Goal: Task Accomplishment & Management: Manage account settings

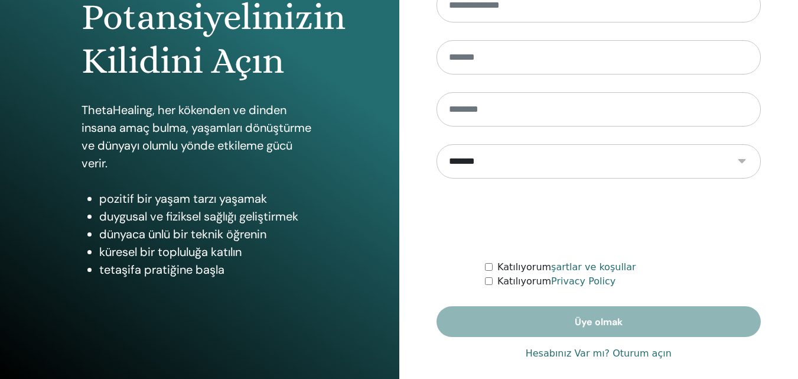
scroll to position [177, 0]
type input "**********"
click at [553, 354] on link "Hesabınız Var mı? Oturum açın" at bounding box center [599, 353] width 146 height 14
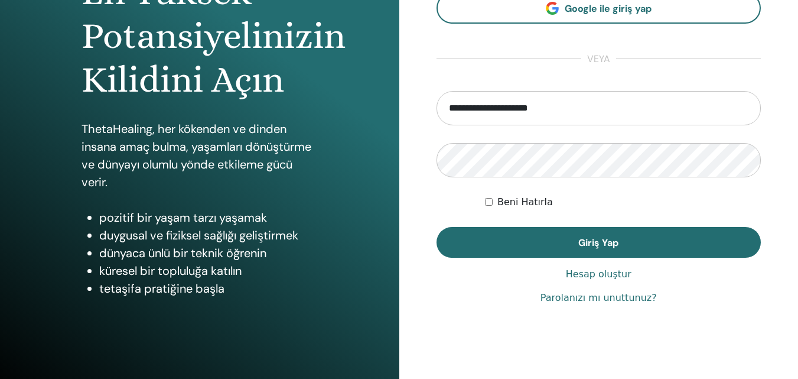
scroll to position [177, 0]
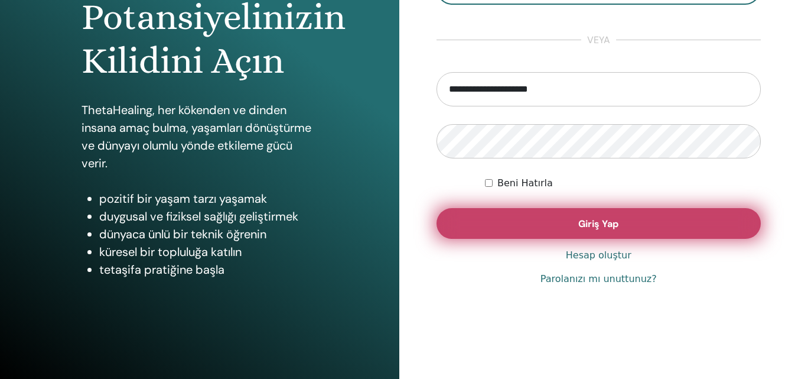
click at [549, 224] on button "Giriş Yap" at bounding box center [598, 223] width 325 height 31
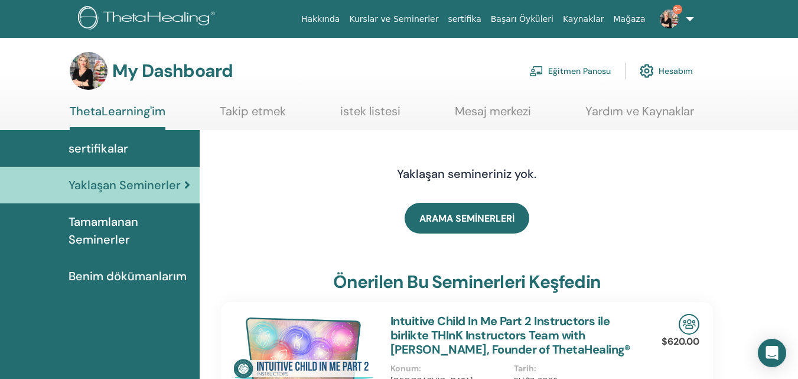
click at [566, 74] on link "Eğitmen Panosu" at bounding box center [570, 71] width 82 height 26
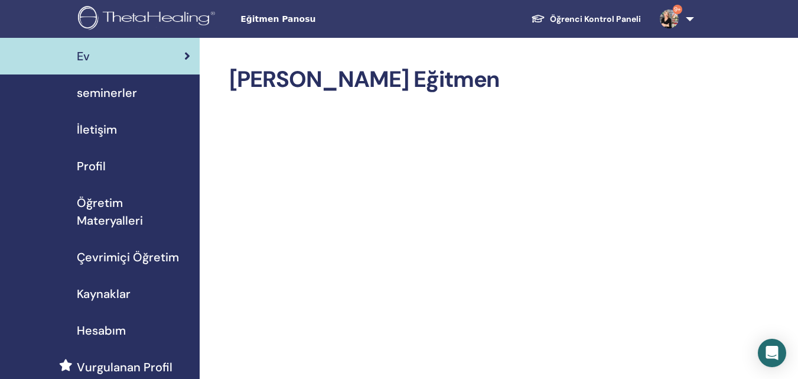
click at [132, 94] on span "seminerler" at bounding box center [107, 93] width 60 height 18
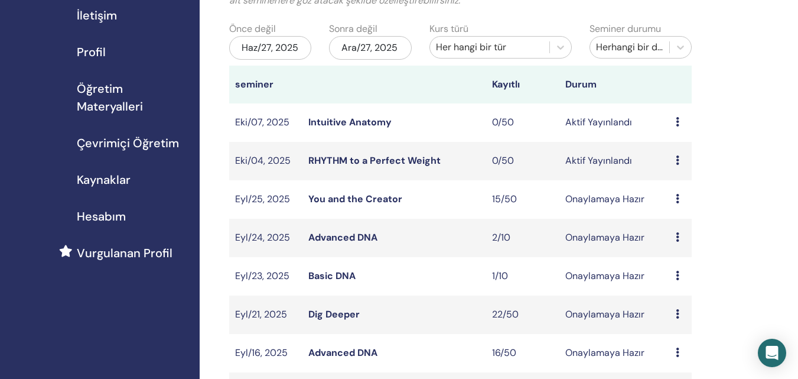
scroll to position [118, 0]
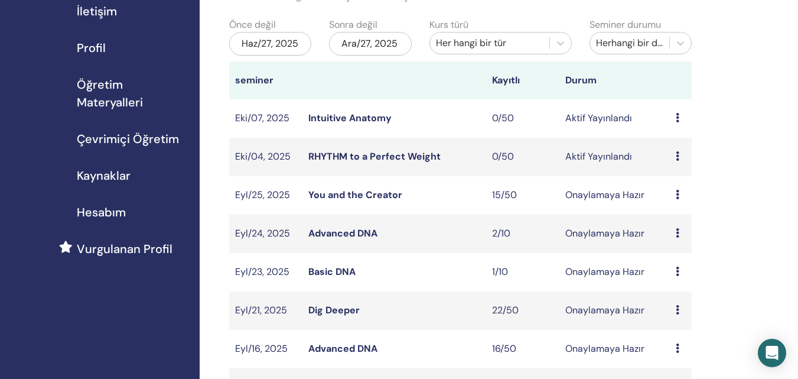
click at [326, 273] on link "Basic DNA" at bounding box center [331, 271] width 47 height 12
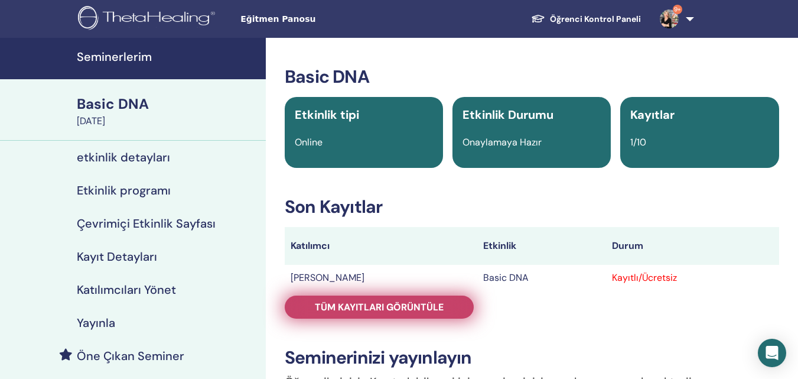
click at [402, 307] on span "Tüm kayıtları görüntüle" at bounding box center [379, 307] width 129 height 12
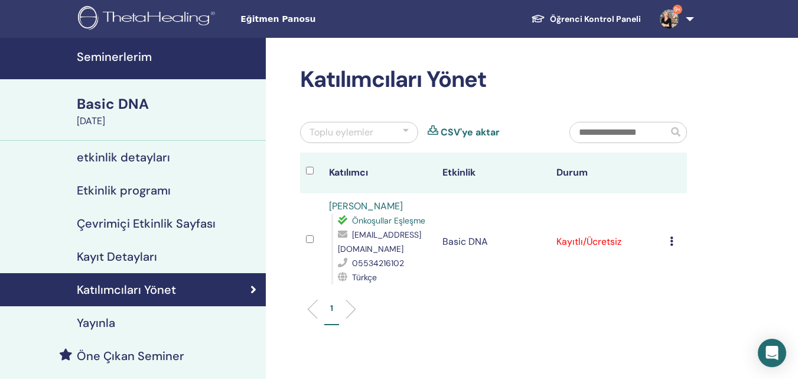
click at [162, 289] on h4 "Katılımcıları Yönet" at bounding box center [126, 289] width 99 height 14
click at [669, 234] on td "Kaydı İptal Et Otomatik onaylama Ücretli Olarak İşaretle Ödenmemiş olarak işare…" at bounding box center [675, 241] width 23 height 97
click at [672, 236] on icon at bounding box center [672, 240] width 4 height 9
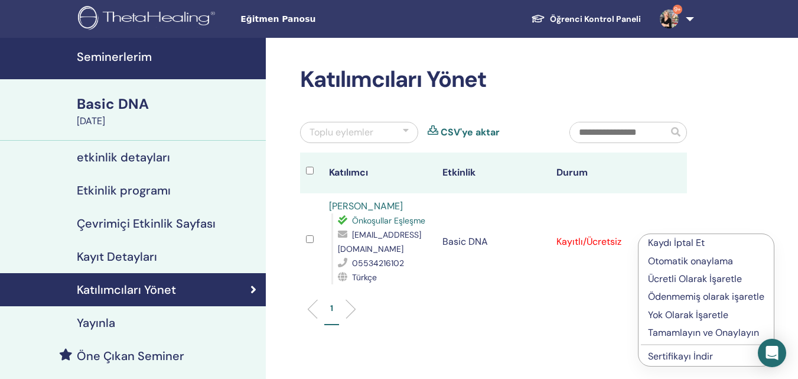
click at [672, 259] on p "Otomatik onaylama" at bounding box center [706, 261] width 116 height 14
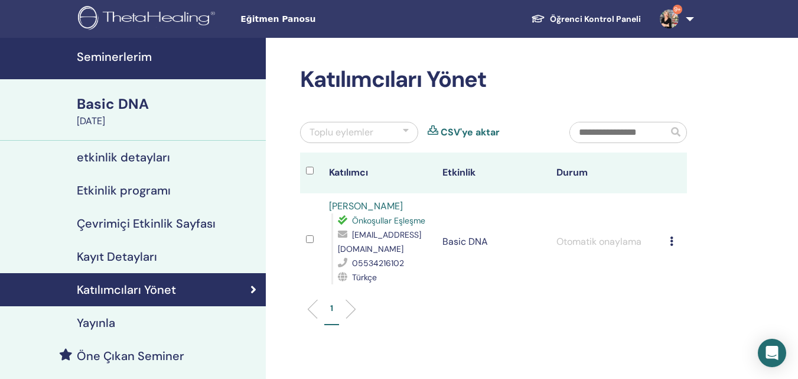
click at [404, 132] on div at bounding box center [406, 132] width 6 height 14
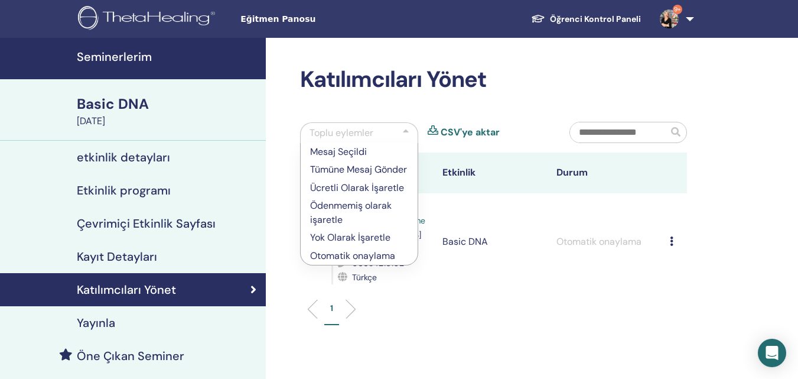
click at [446, 302] on ul "1" at bounding box center [493, 313] width 367 height 23
click at [376, 130] on div "Toplu eylemler" at bounding box center [359, 132] width 118 height 21
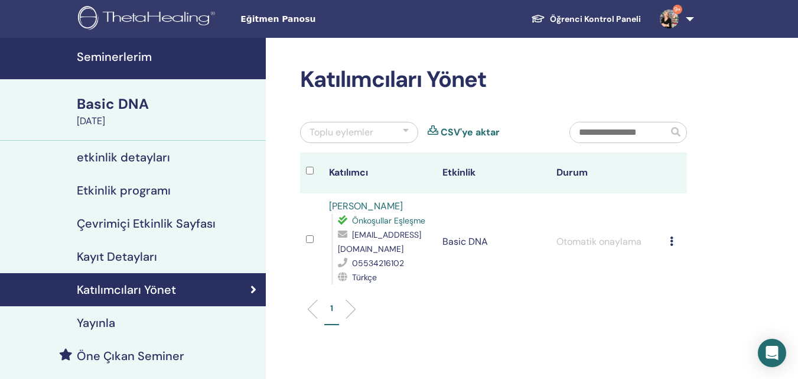
click at [670, 236] on icon at bounding box center [672, 240] width 4 height 9
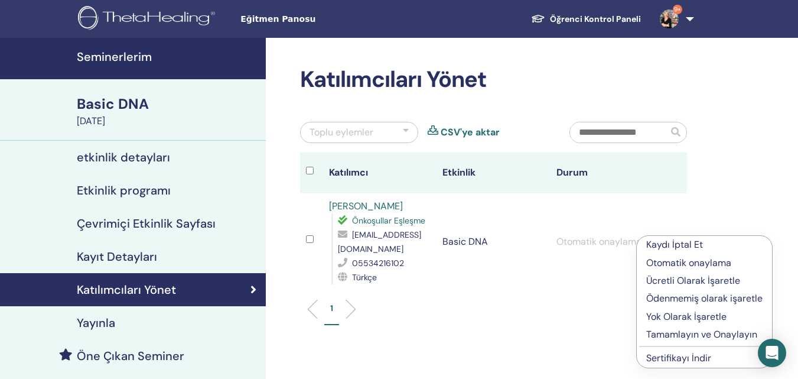
click at [399, 131] on div "Toplu eylemler" at bounding box center [359, 132] width 118 height 21
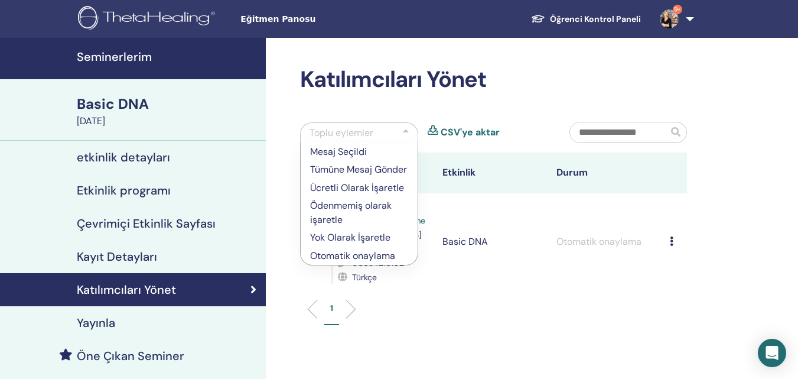
click at [450, 263] on td "Basic DNA" at bounding box center [493, 241] width 114 height 97
click at [449, 253] on td "Basic DNA" at bounding box center [493, 241] width 114 height 97
click at [515, 267] on td "Basic DNA" at bounding box center [493, 241] width 114 height 97
click at [690, 15] on link "9+" at bounding box center [674, 19] width 48 height 38
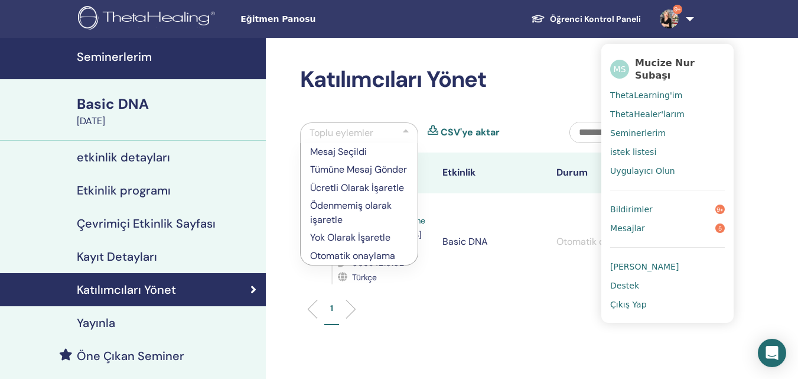
click at [637, 128] on span "Seminerlerim" at bounding box center [638, 133] width 56 height 11
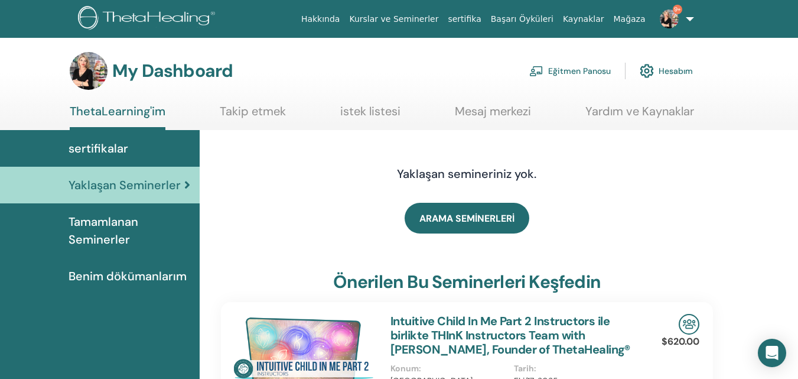
click at [582, 70] on link "Eğitmen Panosu" at bounding box center [570, 71] width 82 height 26
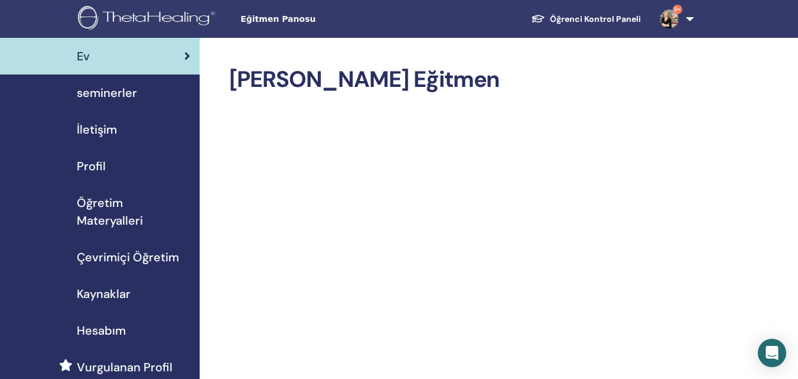
click at [110, 96] on span "seminerler" at bounding box center [107, 93] width 60 height 18
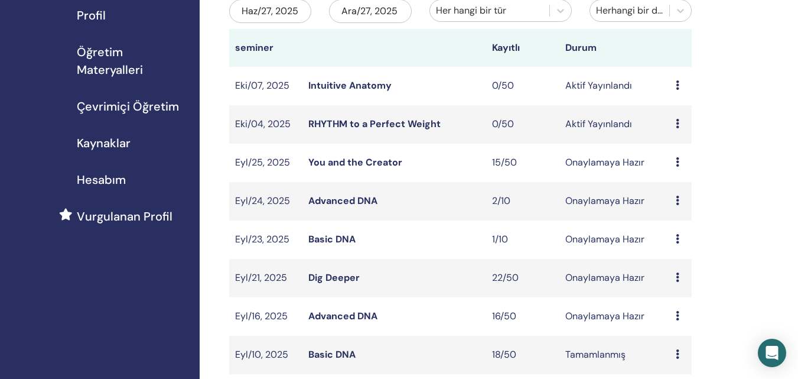
scroll to position [177, 0]
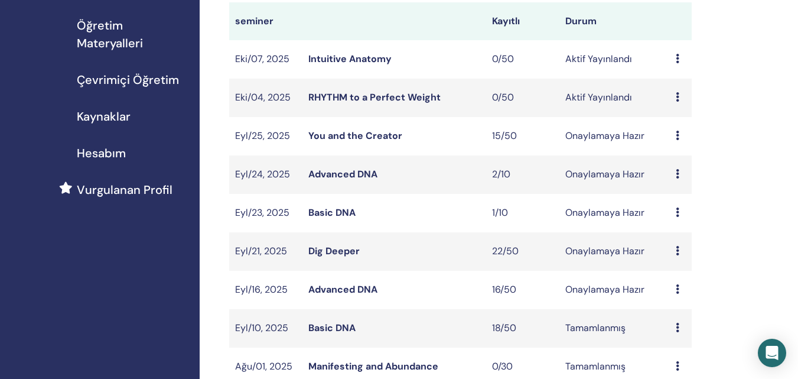
click at [322, 212] on link "Basic DNA" at bounding box center [331, 212] width 47 height 12
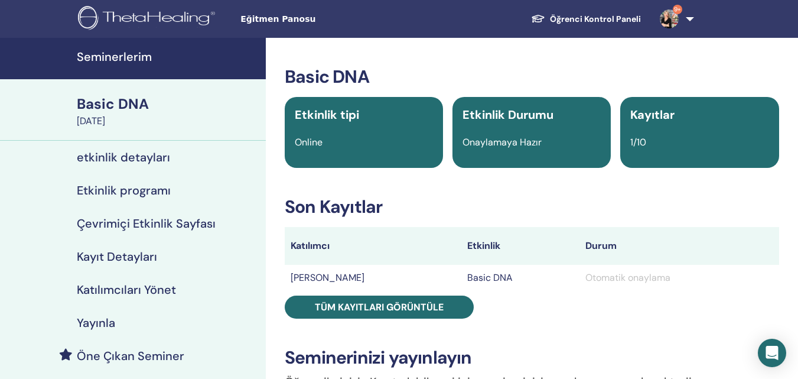
click at [167, 293] on h4 "Katılımcıları Yönet" at bounding box center [126, 289] width 99 height 14
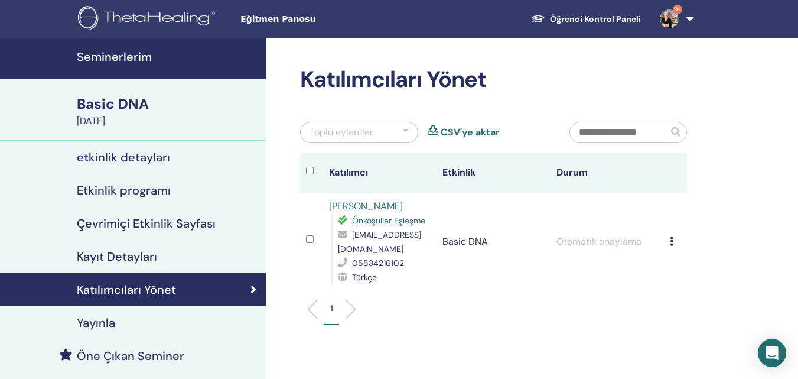
click at [669, 232] on td "Kaydı İptal Et Otomatik onaylama Ücretli Olarak İşaretle Ödenmemiş olarak işare…" at bounding box center [675, 241] width 23 height 97
click at [669, 233] on td "Kaydı İptal Et Otomatik onaylama Ücretli Olarak İşaretle Ödenmemiş olarak işare…" at bounding box center [675, 241] width 23 height 97
click at [671, 236] on icon at bounding box center [672, 240] width 4 height 9
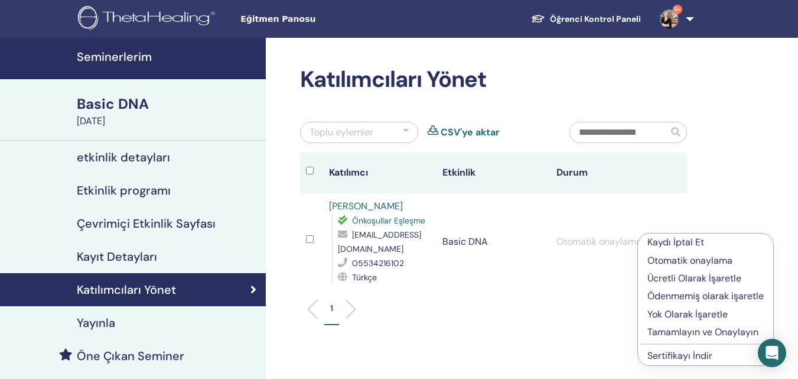
click at [675, 258] on p "Otomatik onaylama" at bounding box center [705, 260] width 116 height 14
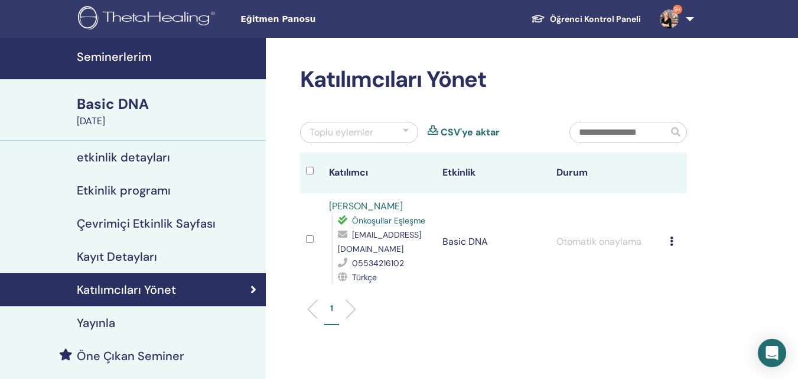
click at [399, 132] on div "Toplu eylemler" at bounding box center [359, 132] width 118 height 21
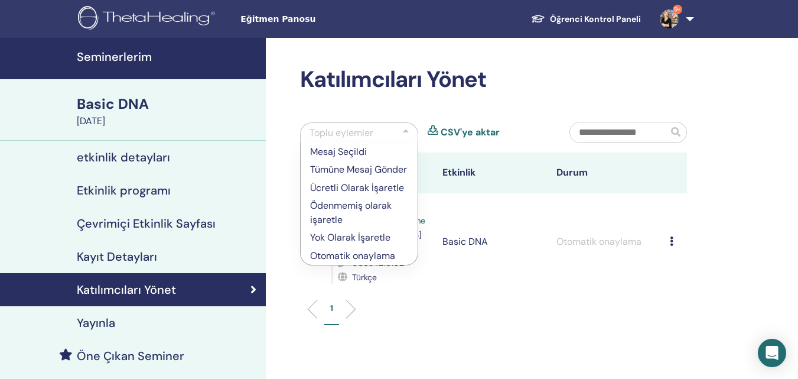
click at [373, 263] on p "Otomatik onaylama" at bounding box center [359, 256] width 98 height 14
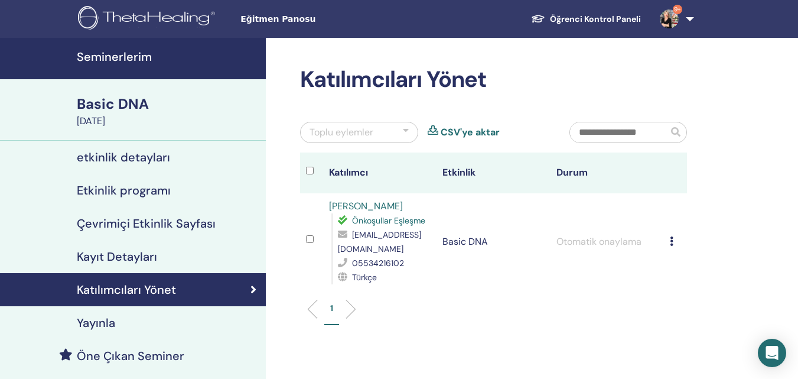
click at [403, 133] on div at bounding box center [406, 132] width 6 height 14
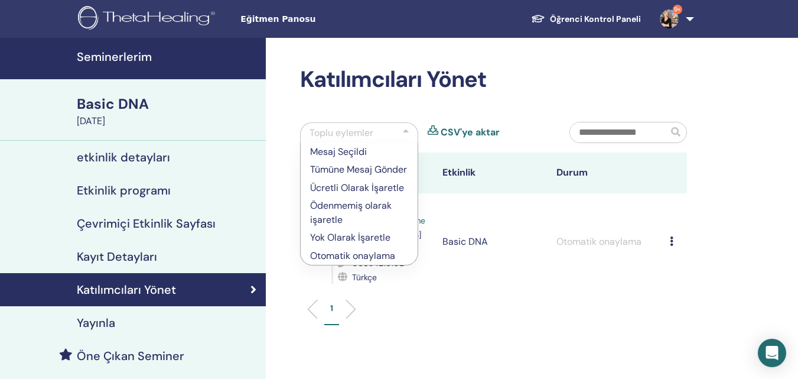
click at [356, 263] on p "Otomatik onaylama" at bounding box center [359, 256] width 98 height 14
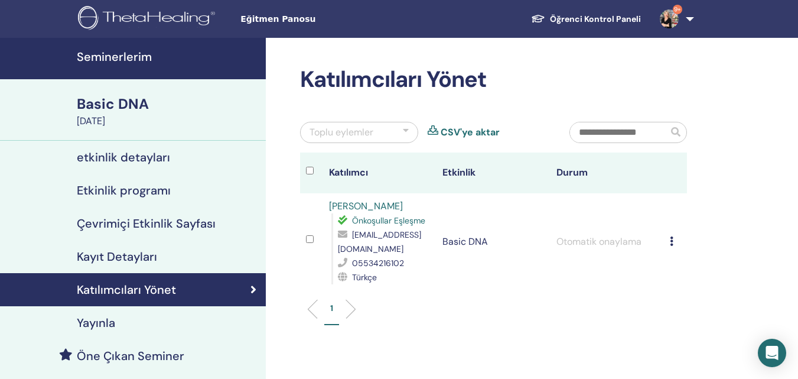
click at [305, 229] on td at bounding box center [311, 241] width 23 height 97
click at [400, 132] on div "Toplu eylemler" at bounding box center [359, 132] width 118 height 21
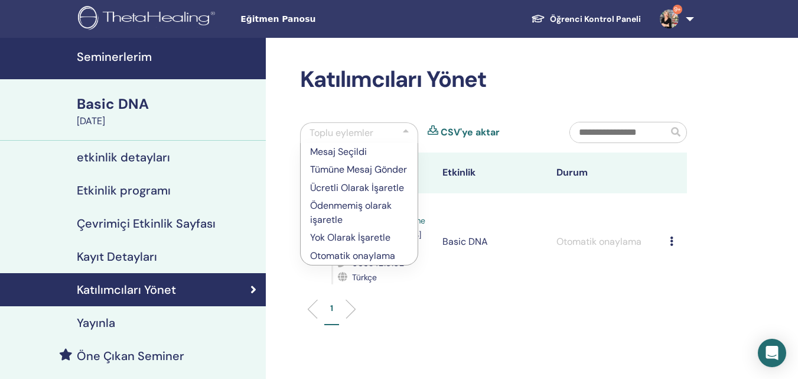
click at [357, 263] on p "Otomatik onaylama" at bounding box center [359, 256] width 98 height 14
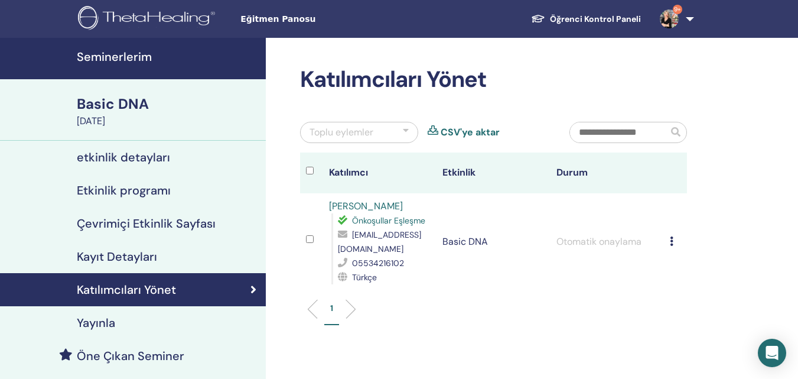
click at [672, 236] on icon at bounding box center [672, 240] width 4 height 9
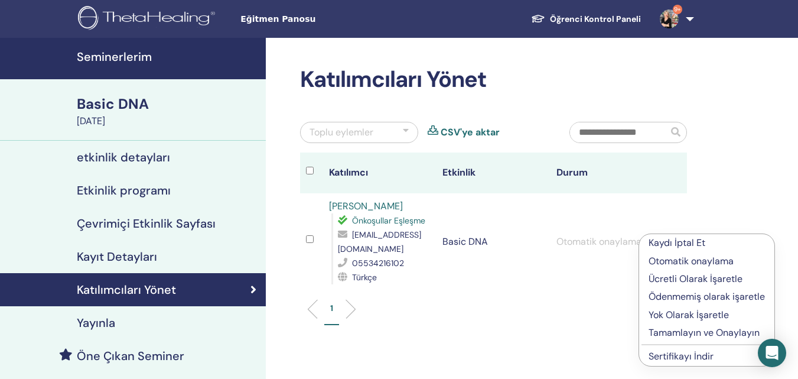
click at [685, 298] on p "Ödenmemiş olarak işaretle" at bounding box center [706, 296] width 116 height 14
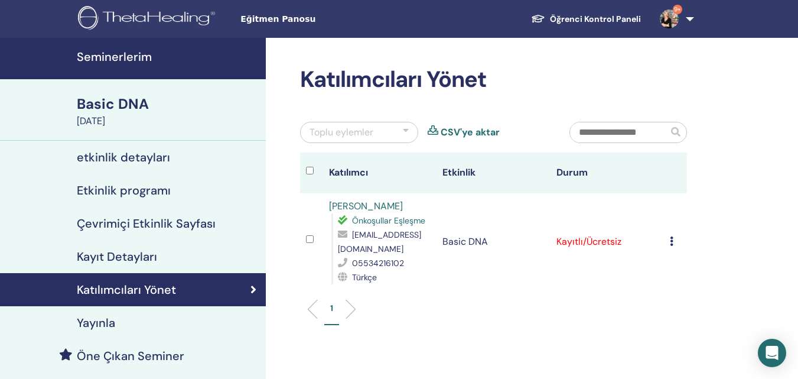
click at [390, 136] on div "Toplu eylemler" at bounding box center [359, 132] width 118 height 21
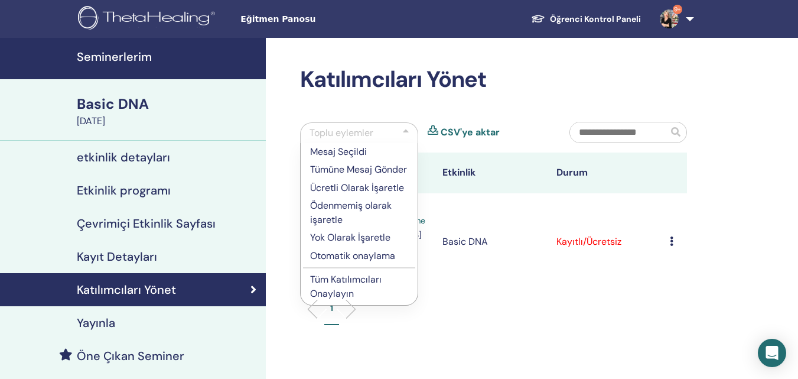
click at [338, 300] on p "Tüm Katılımcıları Onaylayın" at bounding box center [359, 286] width 98 height 28
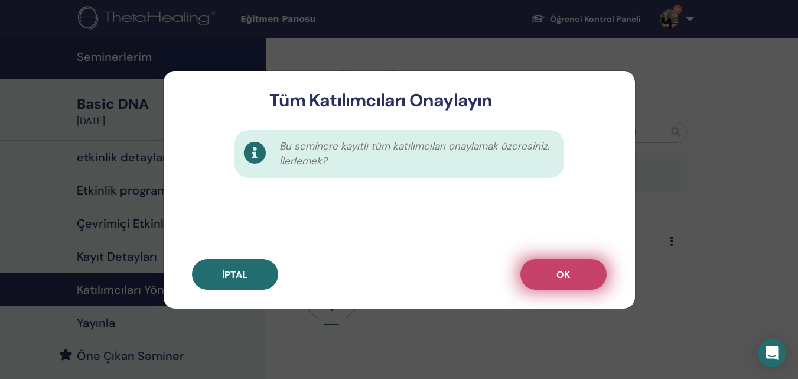
click at [549, 279] on button "OK" at bounding box center [563, 274] width 86 height 31
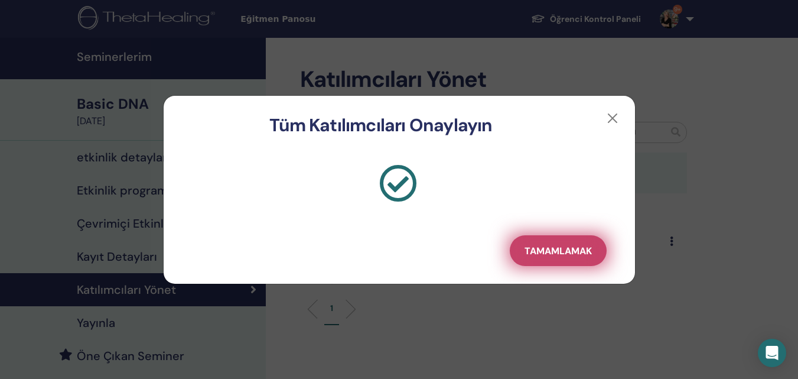
click at [533, 254] on span "Tamamlamak" at bounding box center [557, 251] width 67 height 12
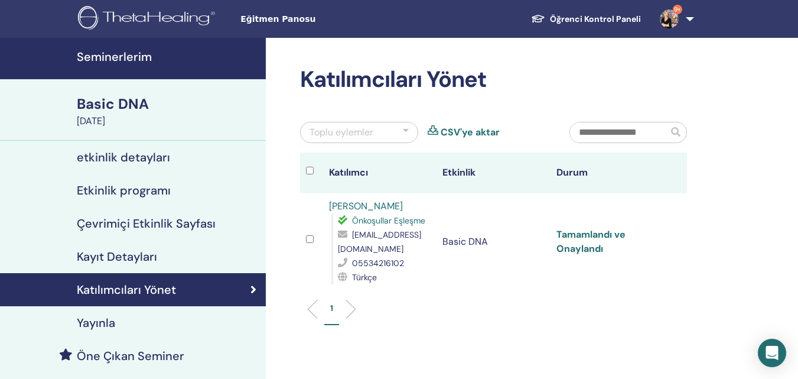
click at [588, 237] on link "Tamamlandı ve Onaylandı" at bounding box center [590, 241] width 69 height 27
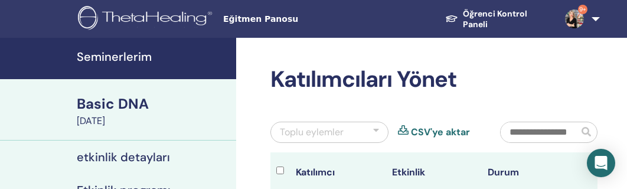
click at [565, 87] on h2 "Katılımcıları Yönet" at bounding box center [433, 79] width 327 height 27
click at [564, 85] on h2 "Katılımcıları Yönet" at bounding box center [433, 79] width 327 height 27
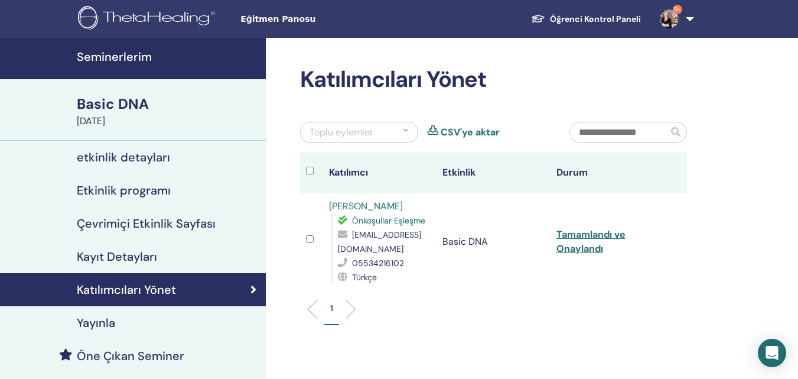
click at [109, 56] on h4 "Seminerlerim" at bounding box center [168, 57] width 182 height 14
click at [110, 56] on h4 "Seminerlerim" at bounding box center [168, 57] width 182 height 14
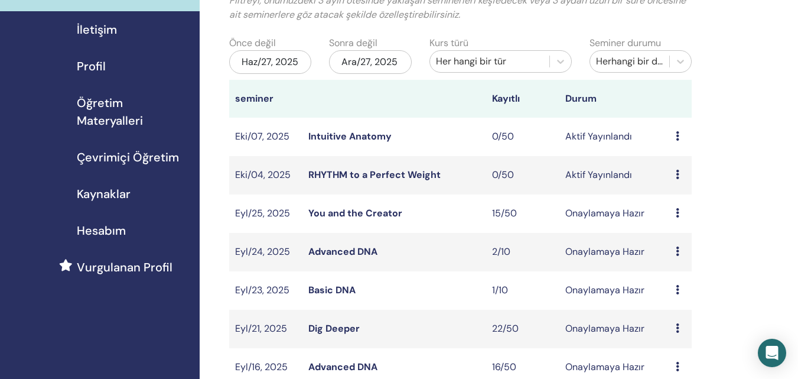
scroll to position [118, 0]
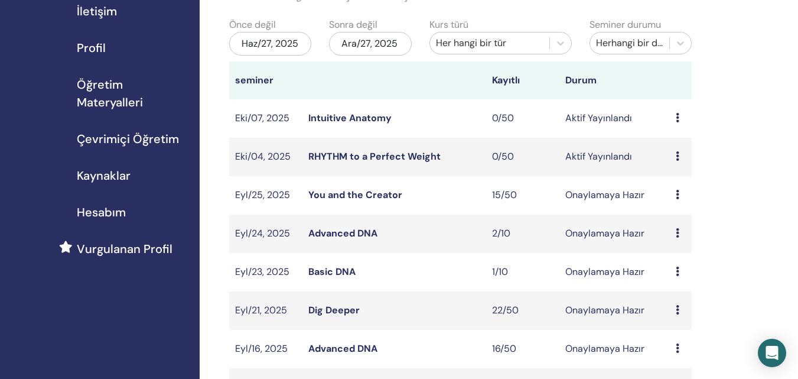
click at [335, 233] on link "Advanced DNA" at bounding box center [342, 233] width 69 height 12
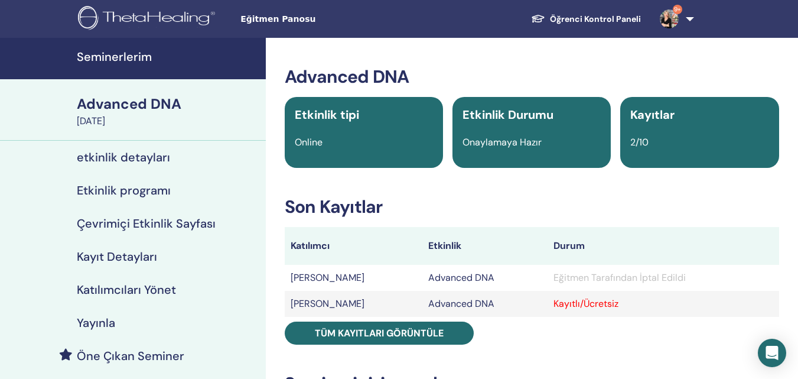
click at [146, 291] on h4 "Katılımcıları Yönet" at bounding box center [126, 289] width 99 height 14
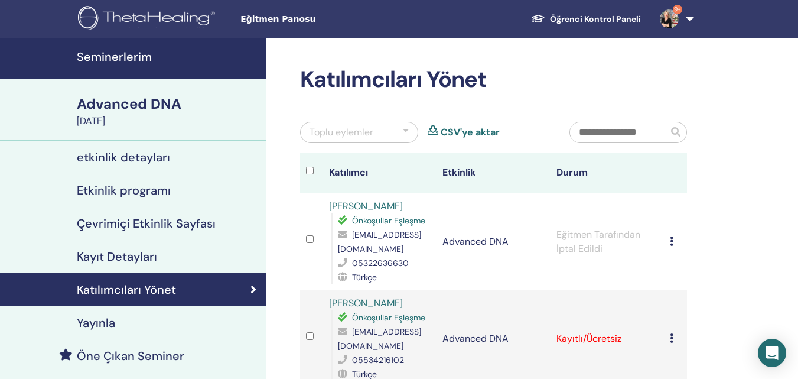
scroll to position [59, 0]
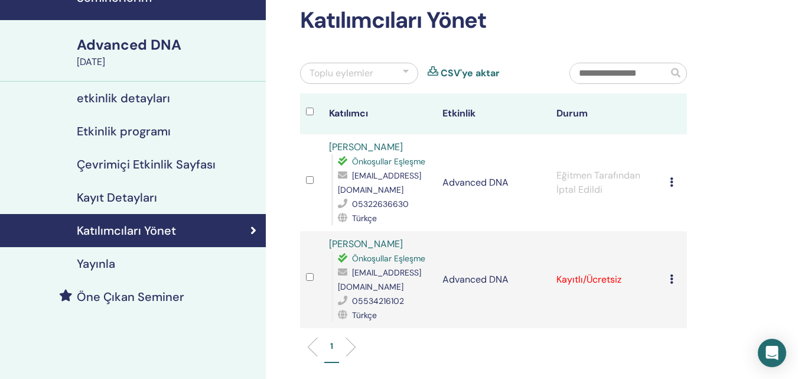
click at [669, 272] on td "Kaydı İptal Et Otomatik onaylama Ücretli Olarak İşaretle Ödenmemiş olarak işare…" at bounding box center [675, 279] width 23 height 97
click at [672, 274] on icon at bounding box center [672, 278] width 4 height 9
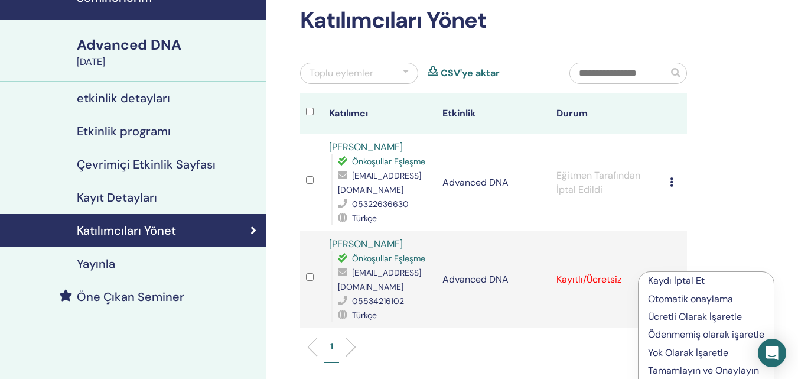
click at [677, 297] on p "Otomatik onaylama" at bounding box center [706, 299] width 116 height 14
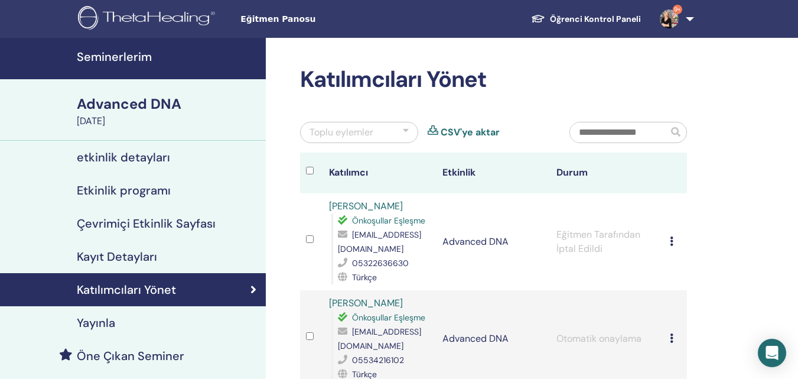
click at [396, 130] on div "Toplu eylemler" at bounding box center [359, 132] width 118 height 21
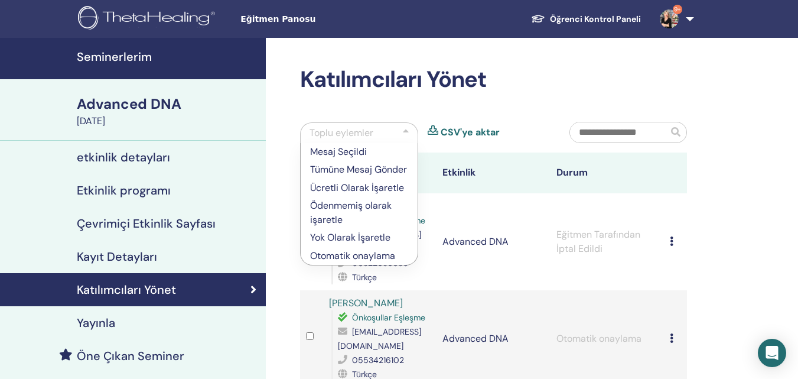
click at [402, 127] on div "Toplu eylemler" at bounding box center [359, 132] width 118 height 21
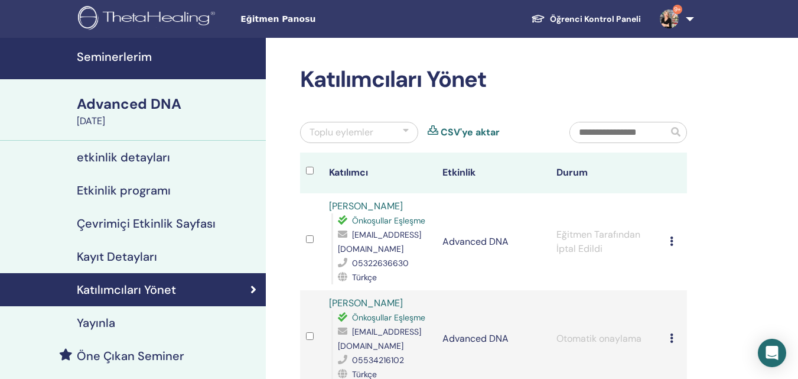
click at [402, 127] on div "Toplu eylemler" at bounding box center [359, 132] width 118 height 21
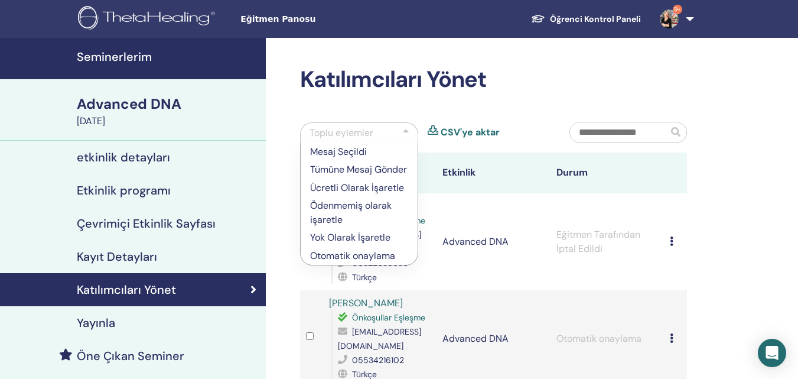
click at [643, 263] on td "Eğitmen Tarafından İptal Edildi" at bounding box center [607, 241] width 114 height 97
click at [662, 247] on td "Eğitmen Tarafından İptal Edildi" at bounding box center [607, 241] width 114 height 97
click at [408, 133] on div at bounding box center [406, 133] width 6 height 14
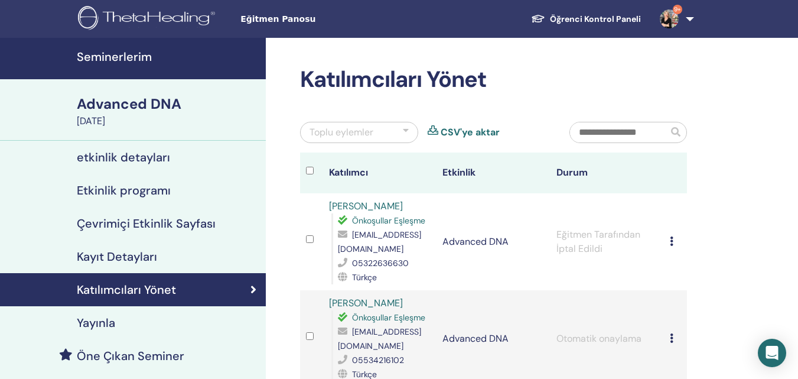
click at [404, 132] on div at bounding box center [406, 132] width 6 height 14
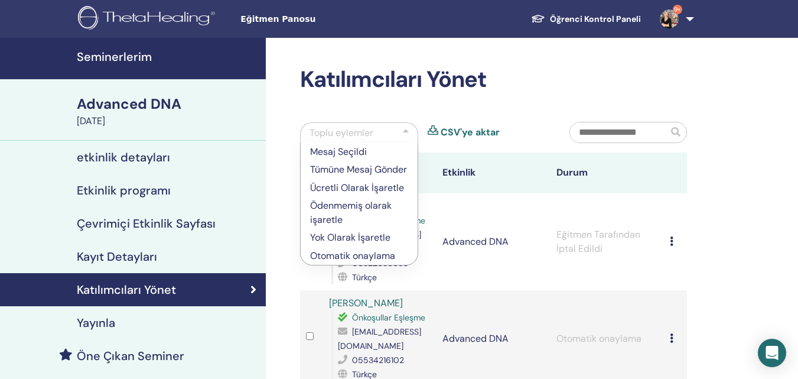
click at [404, 132] on div at bounding box center [406, 133] width 6 height 14
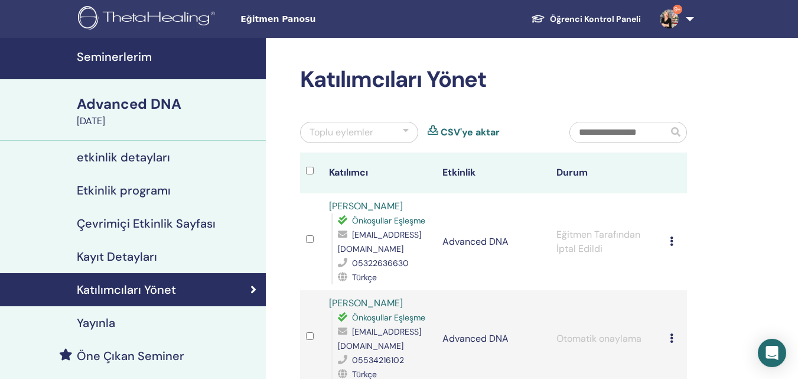
click at [405, 132] on div at bounding box center [406, 132] width 6 height 14
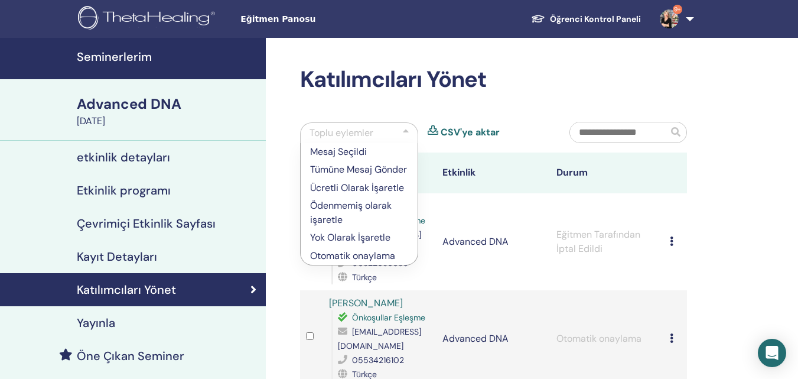
click at [405, 132] on div at bounding box center [406, 133] width 6 height 14
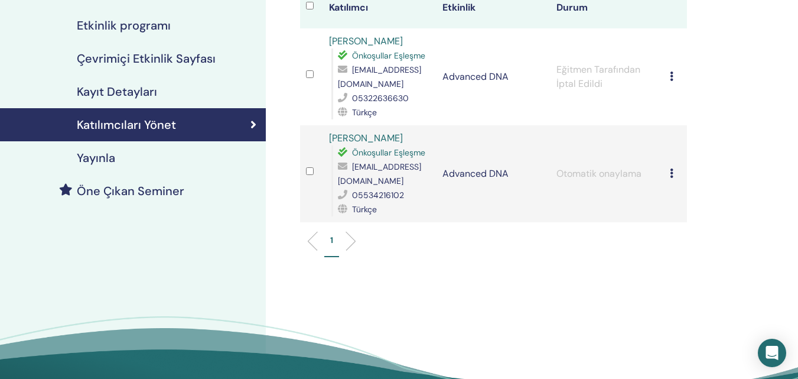
scroll to position [177, 0]
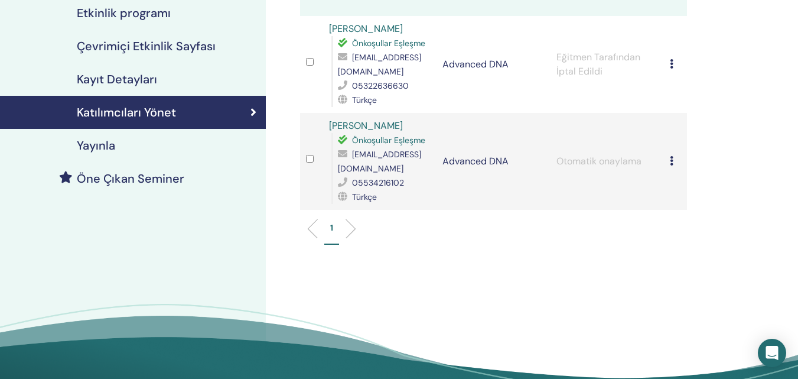
click at [673, 158] on icon at bounding box center [672, 160] width 4 height 9
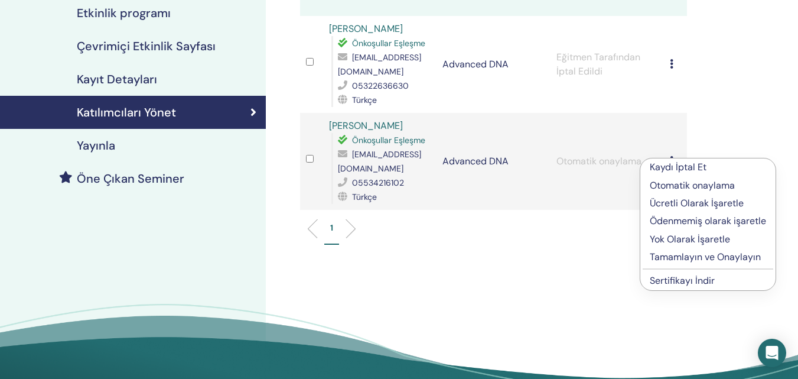
click at [687, 225] on p "Ödenmemiş olarak işaretle" at bounding box center [708, 221] width 116 height 14
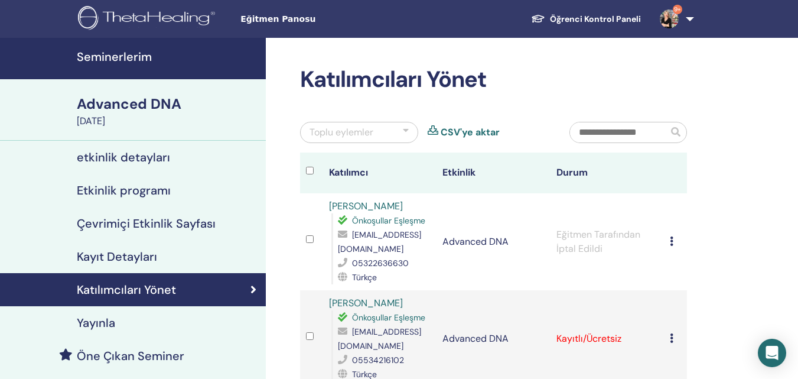
click at [397, 130] on div "Toplu eylemler" at bounding box center [359, 132] width 118 height 21
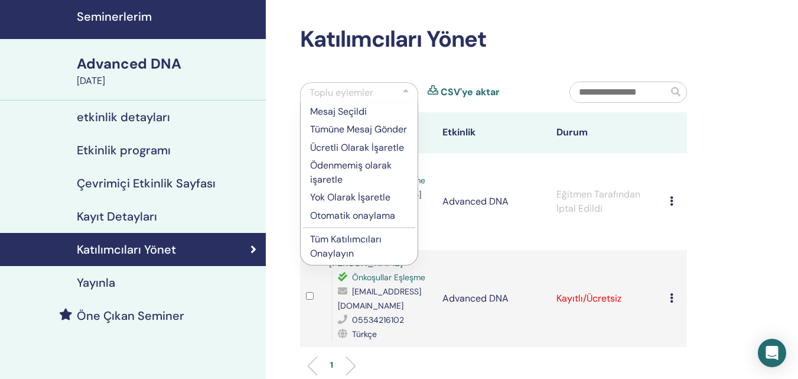
scroll to position [59, 0]
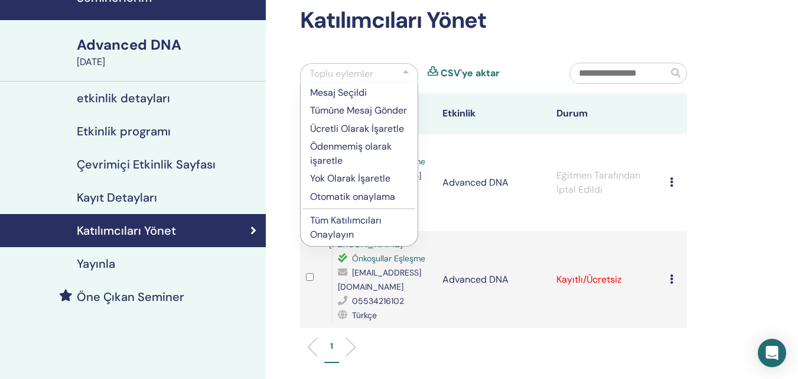
click at [351, 239] on p "Tüm Katılımcıları Onaylayın" at bounding box center [359, 227] width 98 height 28
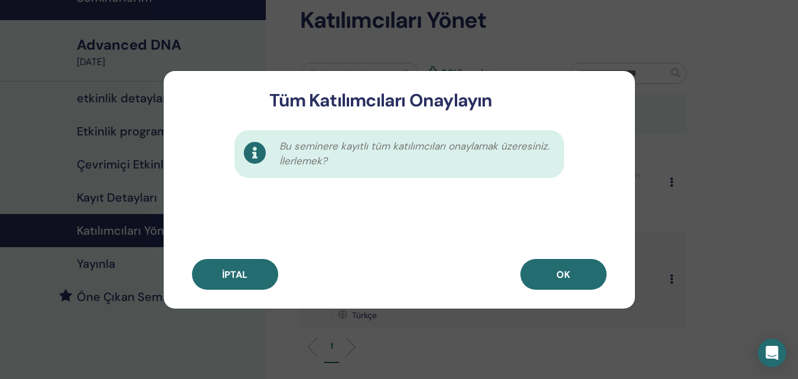
click at [567, 263] on button "OK" at bounding box center [563, 274] width 86 height 31
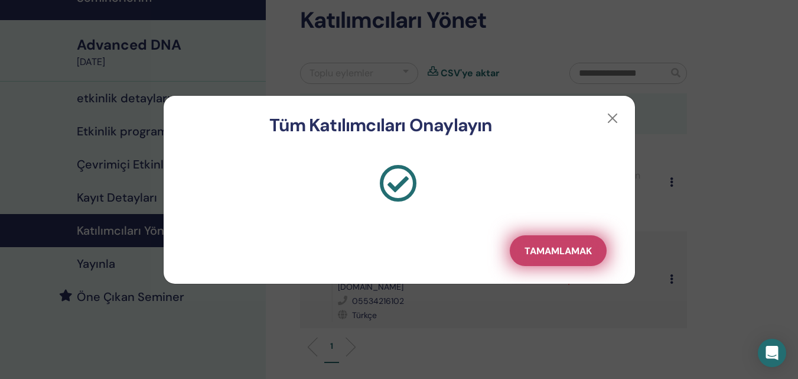
click at [568, 252] on span "Tamamlamak" at bounding box center [557, 251] width 67 height 12
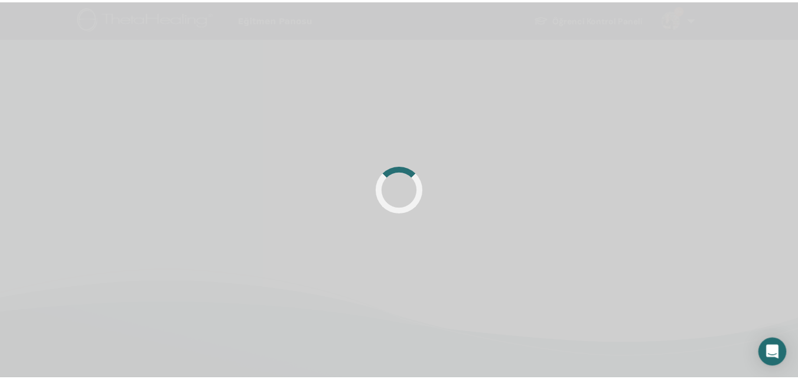
scroll to position [59, 0]
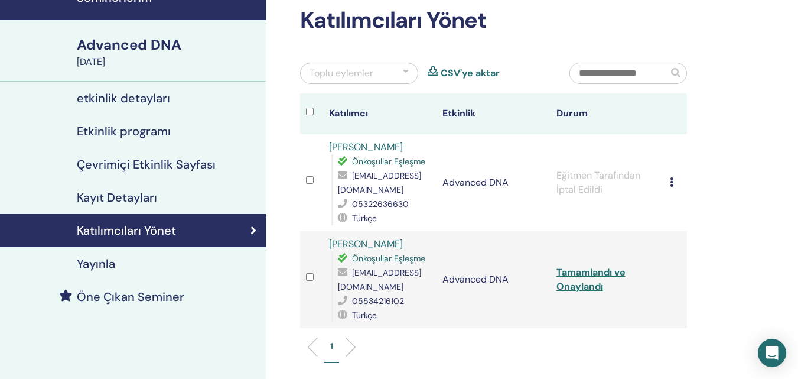
click at [586, 272] on td "Tamamlandı ve Onaylandı" at bounding box center [607, 279] width 114 height 97
click at [581, 267] on link "Tamamlandı ve Onaylandı" at bounding box center [590, 279] width 69 height 27
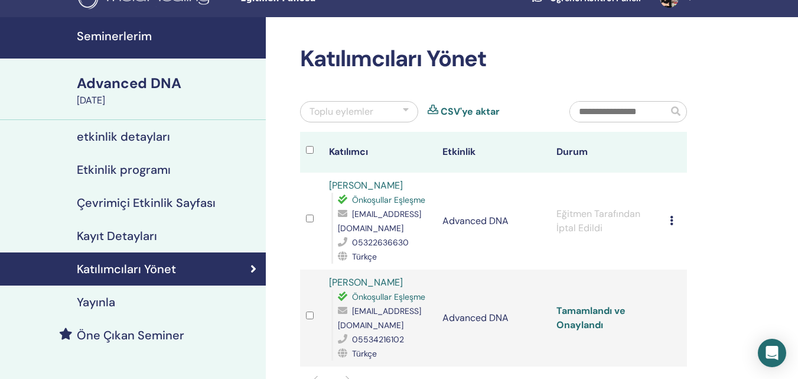
scroll to position [0, 0]
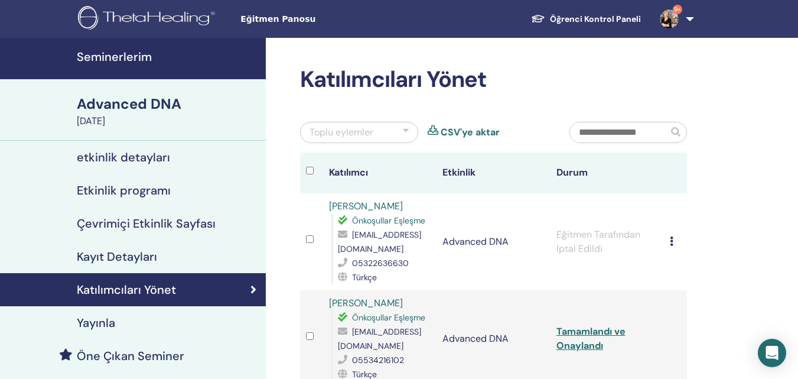
click at [115, 54] on h4 "Seminerlerim" at bounding box center [168, 57] width 182 height 14
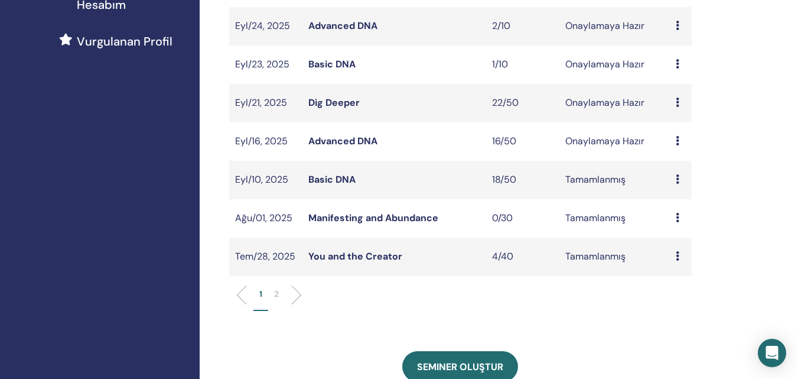
scroll to position [413, 0]
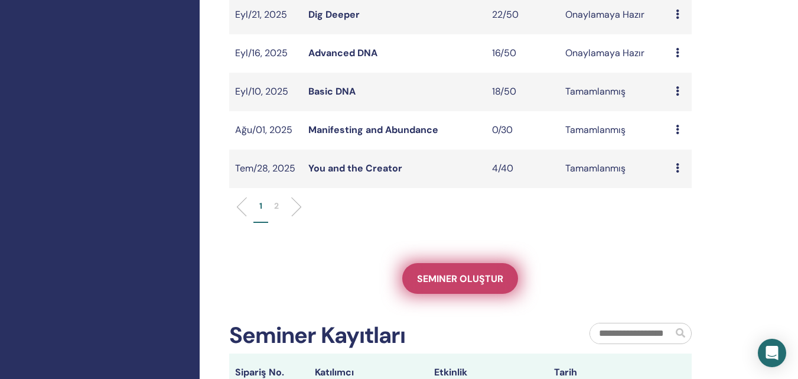
click at [450, 275] on span "Seminer oluştur" at bounding box center [460, 278] width 86 height 12
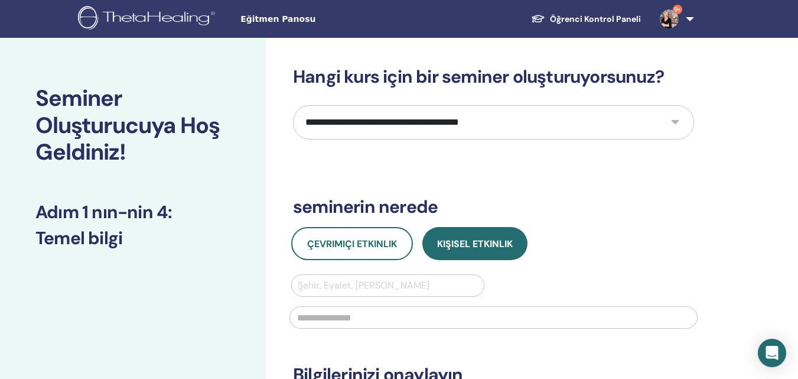
click at [671, 124] on select "**********" at bounding box center [493, 122] width 401 height 34
click at [778, 207] on div "**********" at bounding box center [532, 355] width 532 height 635
click at [671, 120] on select "**********" at bounding box center [493, 122] width 401 height 34
select select "**"
click at [293, 105] on select "**********" at bounding box center [493, 122] width 401 height 34
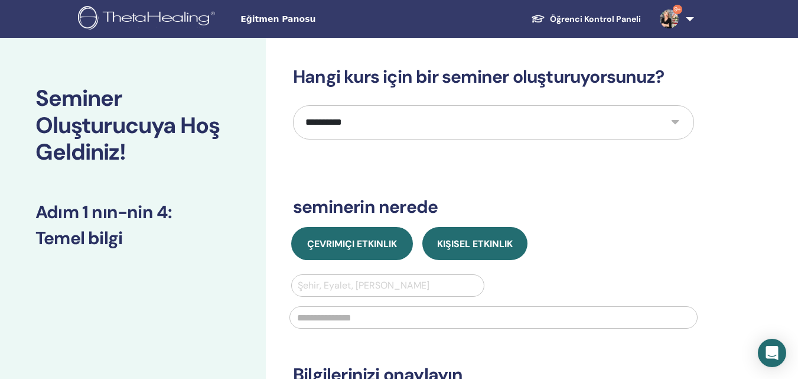
click at [351, 248] on span "Çevrimiçi Etkinlik" at bounding box center [352, 243] width 90 height 12
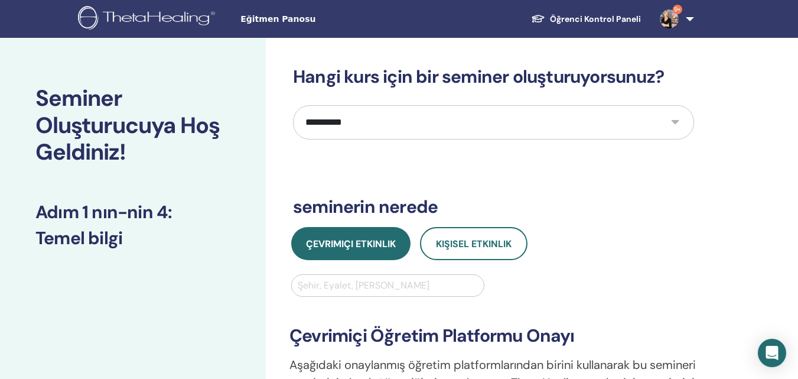
click at [383, 287] on div at bounding box center [388, 285] width 180 height 17
type input "*******"
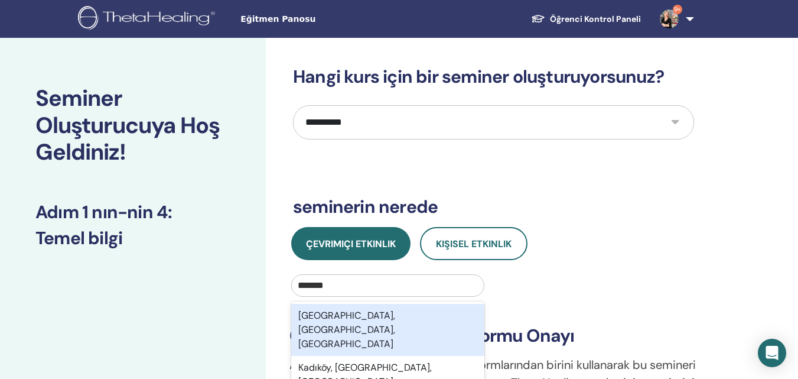
click at [358, 313] on div "[GEOGRAPHIC_DATA], [GEOGRAPHIC_DATA], [GEOGRAPHIC_DATA]" at bounding box center [387, 330] width 193 height 52
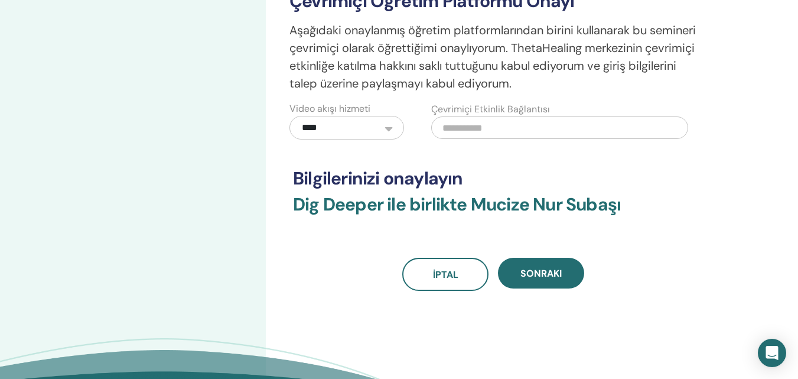
scroll to position [354, 0]
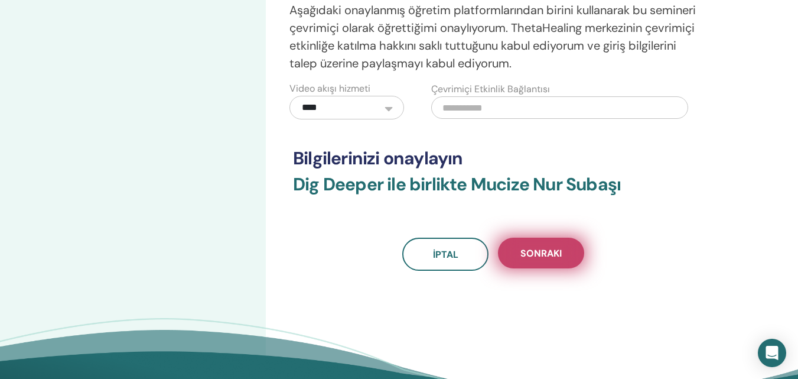
click at [543, 250] on span "Sonraki" at bounding box center [540, 253] width 41 height 12
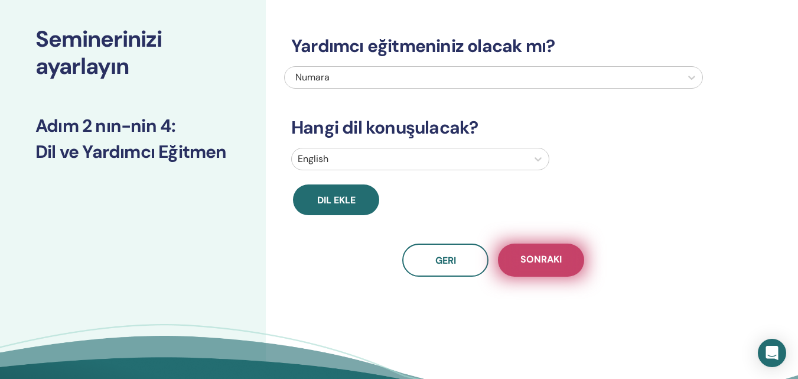
scroll to position [0, 0]
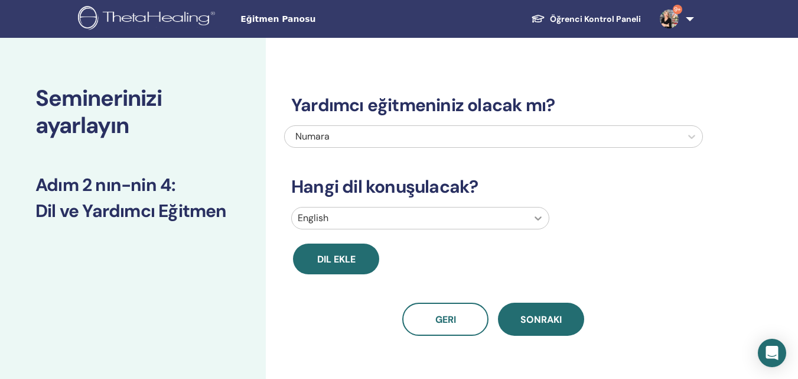
click at [537, 217] on icon at bounding box center [538, 218] width 12 height 12
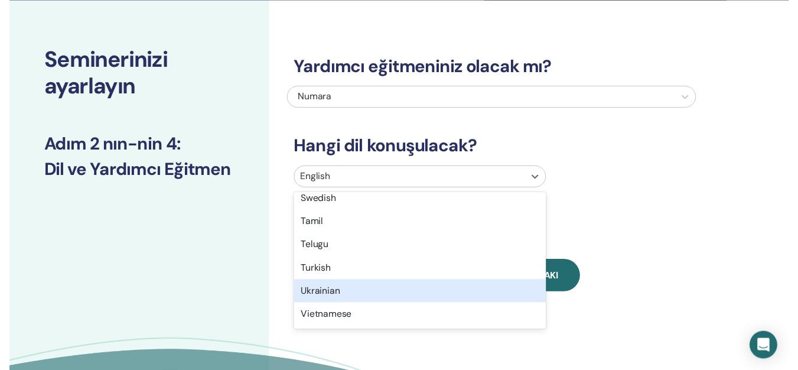
scroll to position [975, 0]
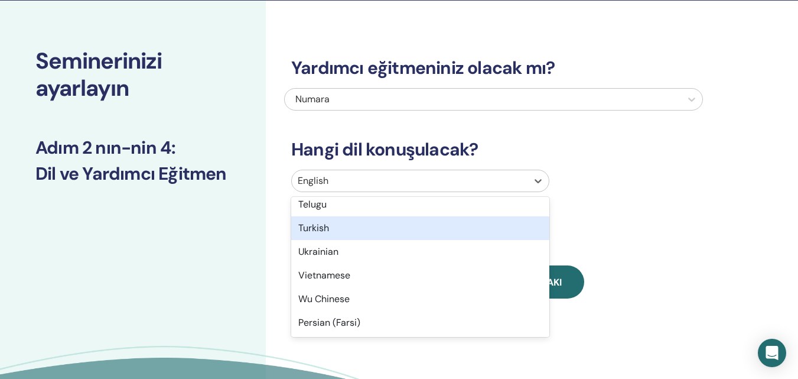
click at [410, 230] on div "Turkish" at bounding box center [420, 228] width 258 height 24
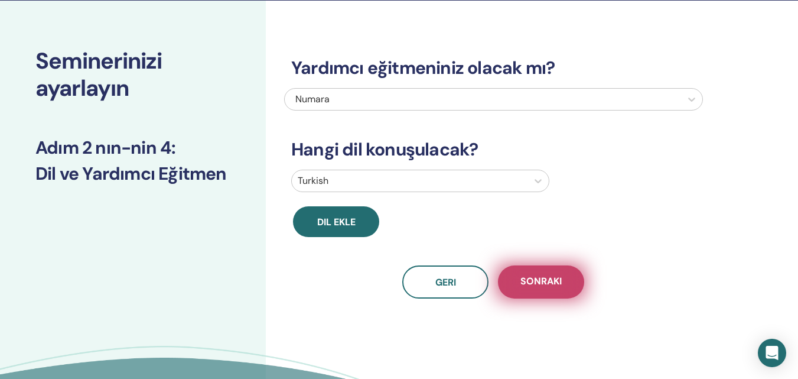
click at [536, 283] on span "Sonraki" at bounding box center [540, 282] width 41 height 15
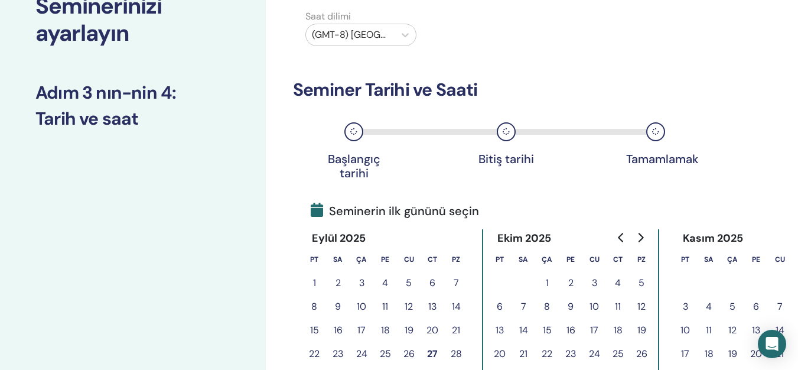
scroll to position [155, 0]
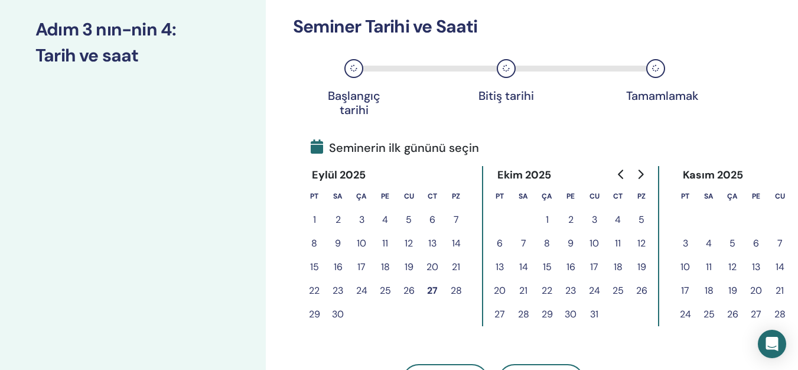
click at [457, 290] on button "28" at bounding box center [456, 291] width 24 height 24
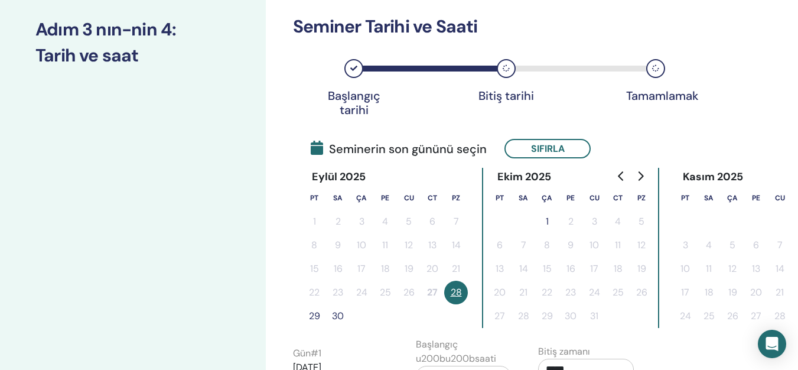
click at [317, 314] on button "29" at bounding box center [314, 316] width 24 height 24
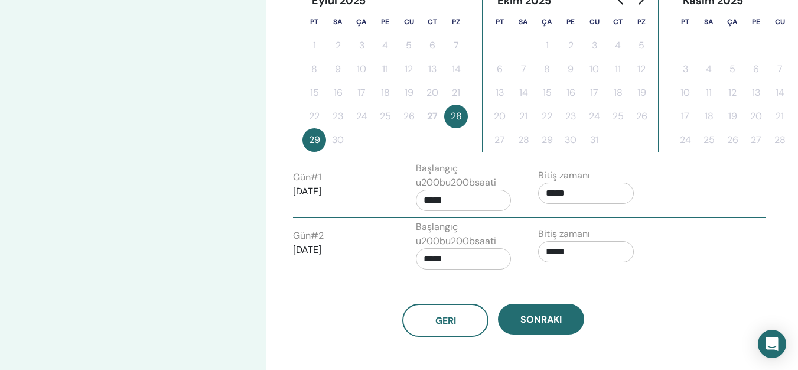
scroll to position [333, 0]
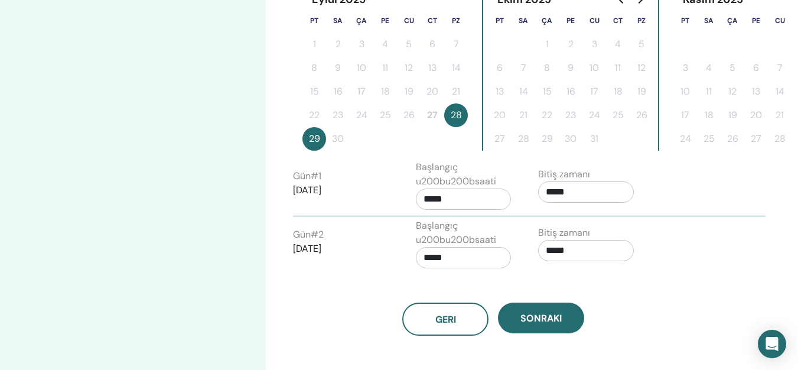
click at [571, 194] on input "*****" at bounding box center [586, 191] width 96 height 21
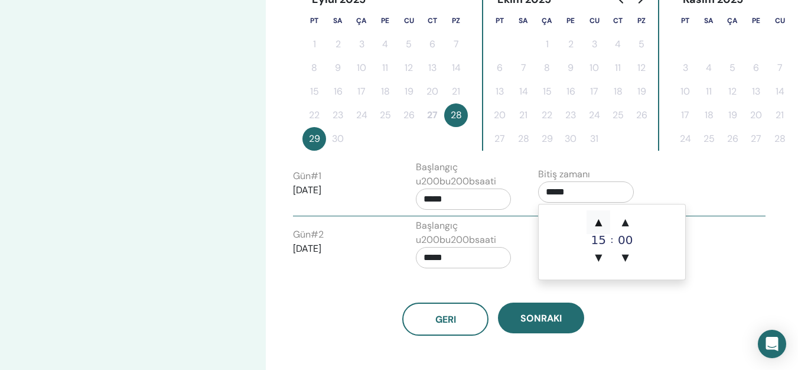
click at [602, 219] on span "▲" at bounding box center [598, 222] width 24 height 24
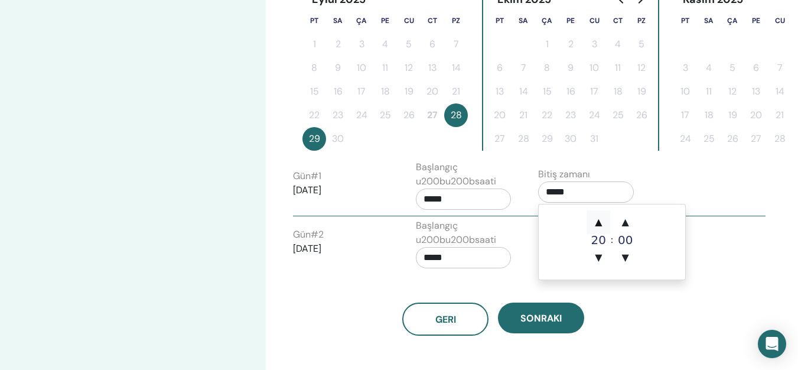
click at [602, 219] on span "▲" at bounding box center [598, 222] width 24 height 24
type input "*****"
click at [452, 196] on input "*****" at bounding box center [464, 198] width 96 height 21
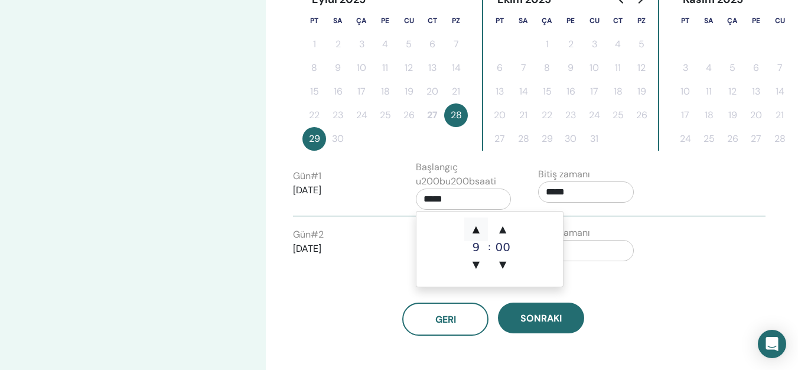
click at [477, 227] on span "▲" at bounding box center [476, 229] width 24 height 24
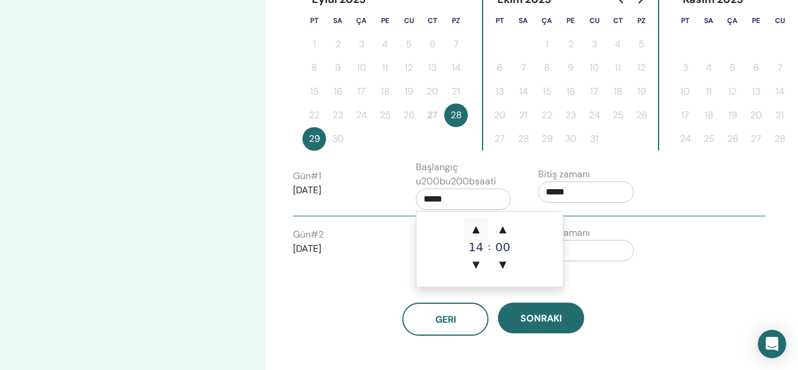
click at [477, 227] on span "▲" at bounding box center [476, 229] width 24 height 24
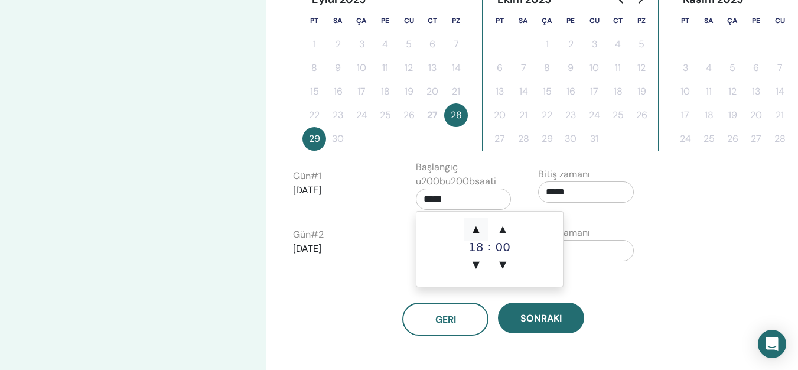
type input "*****"
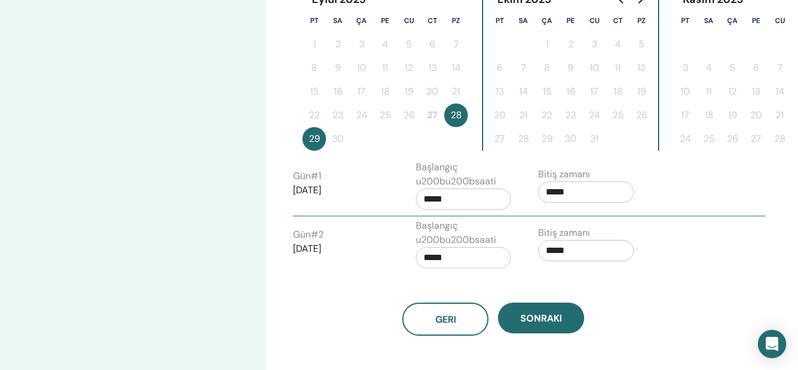
click at [647, 274] on div "Geri Sonraki" at bounding box center [493, 304] width 419 height 61
click at [581, 255] on input "*****" at bounding box center [586, 250] width 96 height 21
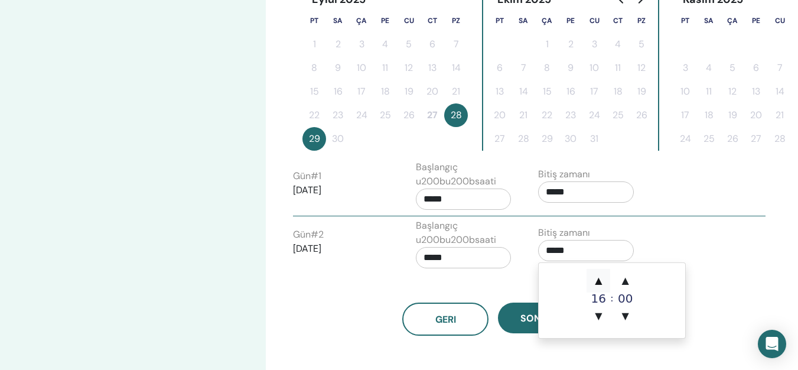
click at [599, 281] on span "▲" at bounding box center [598, 281] width 24 height 24
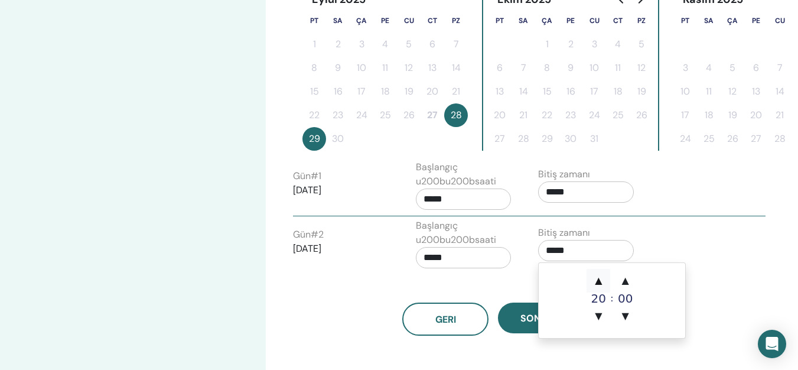
click at [599, 281] on span "▲" at bounding box center [598, 281] width 24 height 24
type input "*****"
click at [470, 259] on input "*****" at bounding box center [464, 257] width 96 height 21
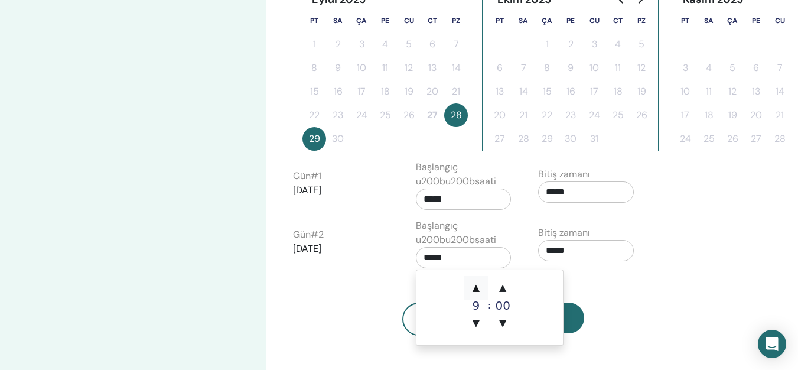
click at [471, 284] on span "▲" at bounding box center [476, 288] width 24 height 24
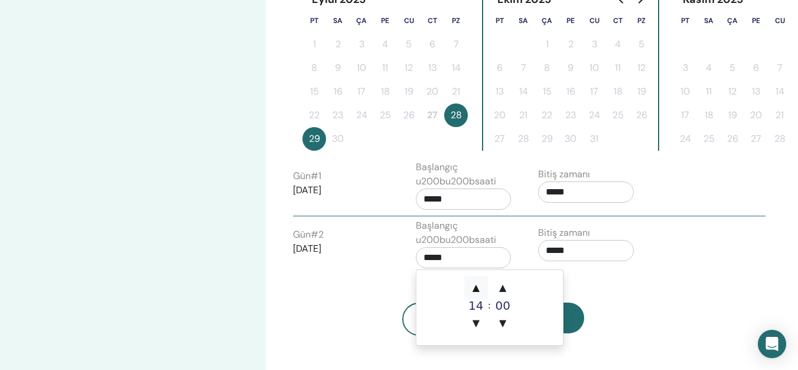
click at [471, 284] on span "▲" at bounding box center [476, 288] width 24 height 24
click at [472, 284] on span "▲" at bounding box center [476, 288] width 24 height 24
click at [472, 283] on span "▲" at bounding box center [476, 288] width 24 height 24
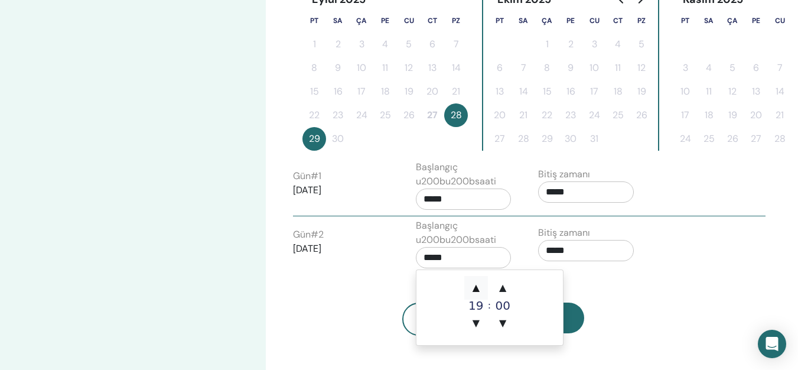
type input "*****"
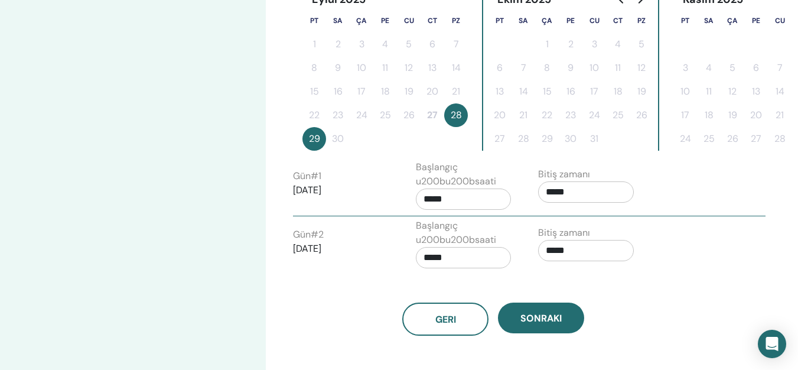
click at [668, 277] on div "Geri Sonraki" at bounding box center [493, 304] width 419 height 61
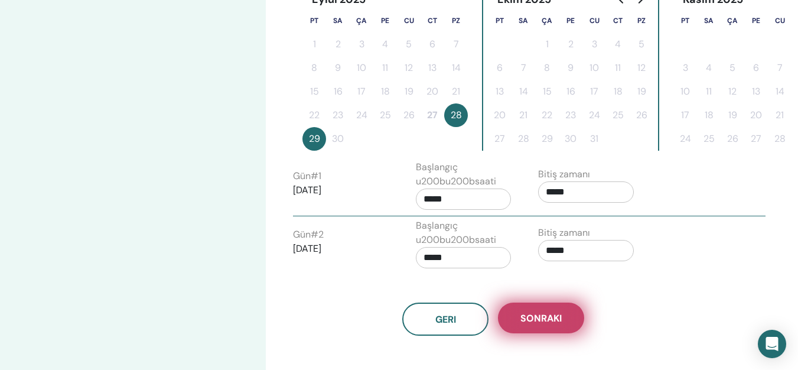
click at [558, 315] on span "Sonraki" at bounding box center [540, 318] width 41 height 12
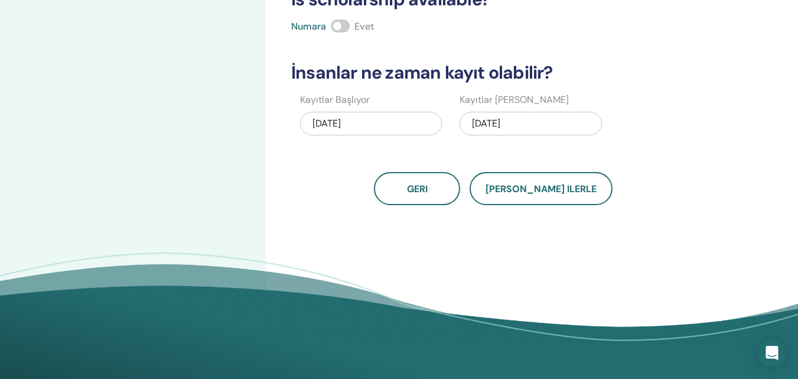
scroll to position [155, 0]
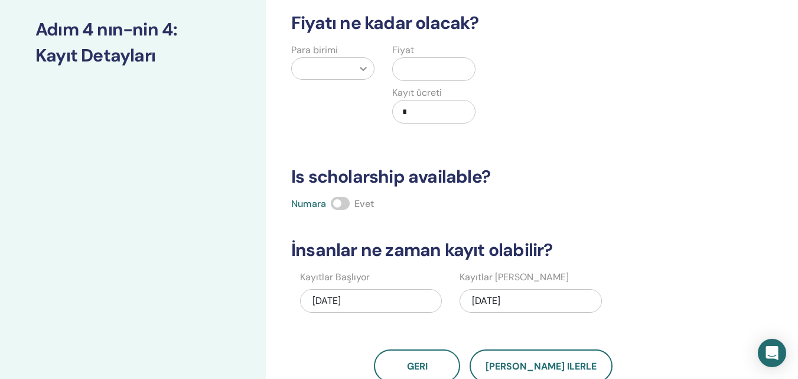
click at [364, 69] on icon at bounding box center [363, 69] width 7 height 4
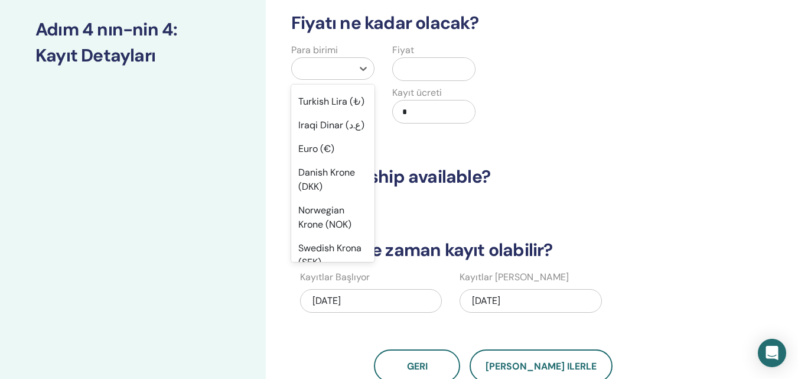
scroll to position [1015, 0]
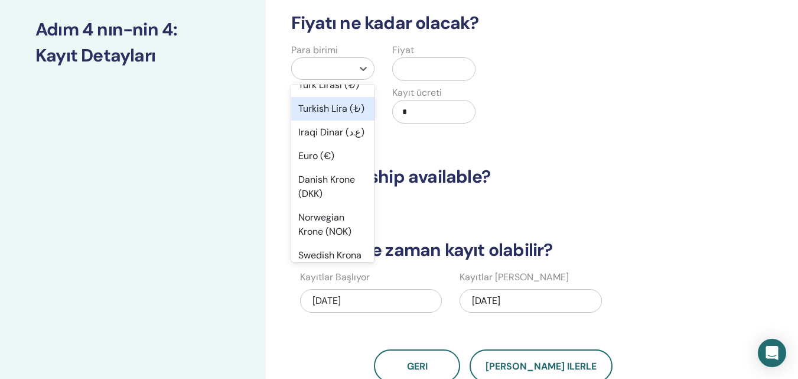
click at [338, 120] on div "Turkish Lira (₺)" at bounding box center [332, 109] width 83 height 24
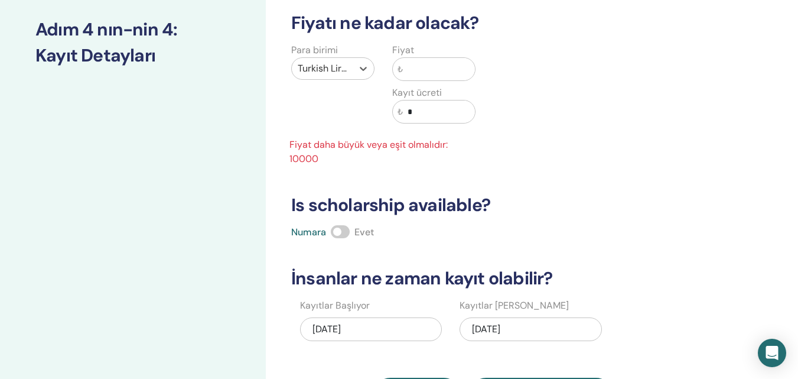
click at [419, 73] on input "text" at bounding box center [439, 69] width 72 height 22
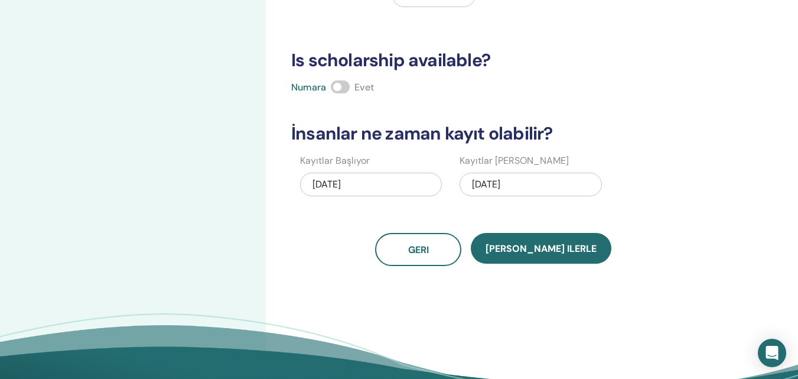
scroll to position [273, 0]
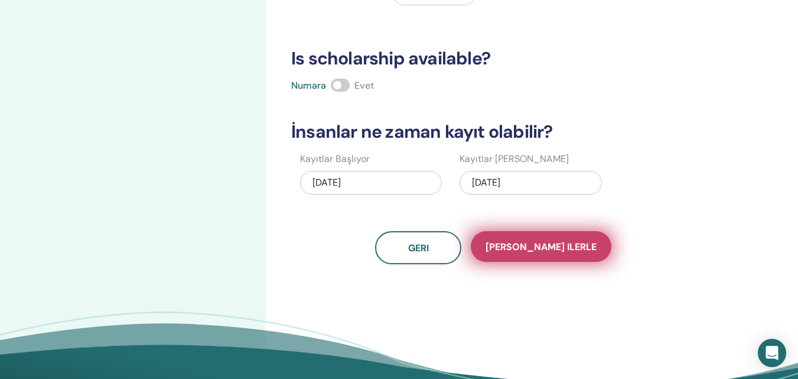
type input "*****"
click at [533, 247] on span "[PERSON_NAME] ilerle" at bounding box center [540, 246] width 111 height 12
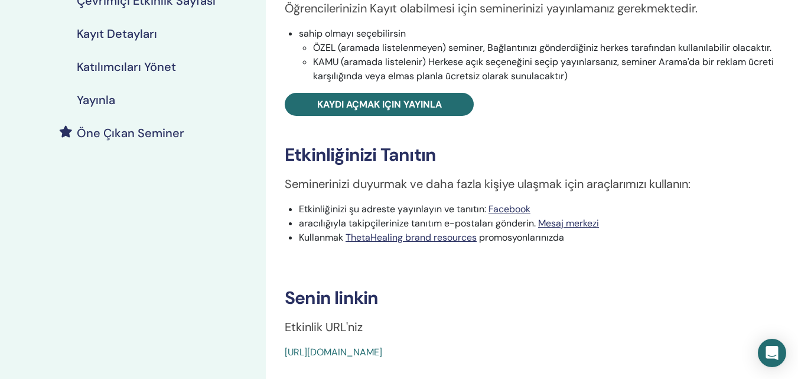
scroll to position [236, 0]
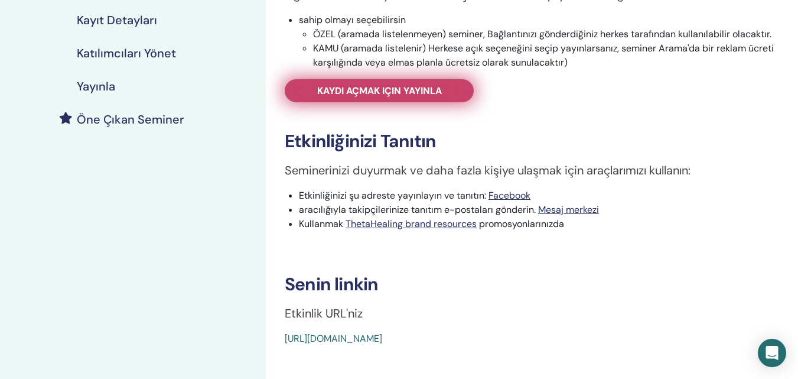
click at [410, 89] on span "Kaydı açmak için yayınla" at bounding box center [379, 90] width 125 height 12
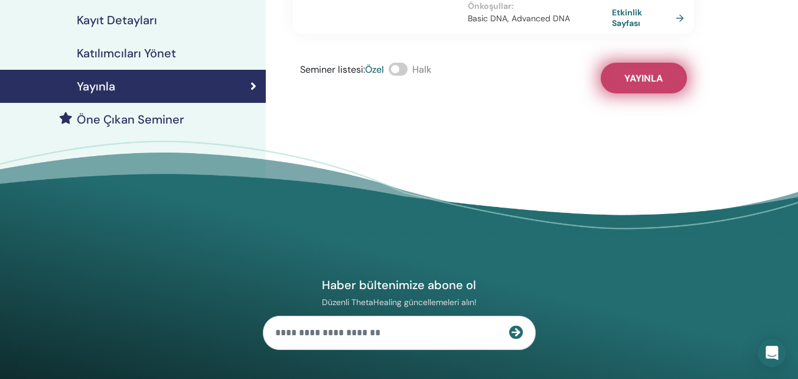
click at [641, 70] on button "Yayınla" at bounding box center [644, 78] width 86 height 31
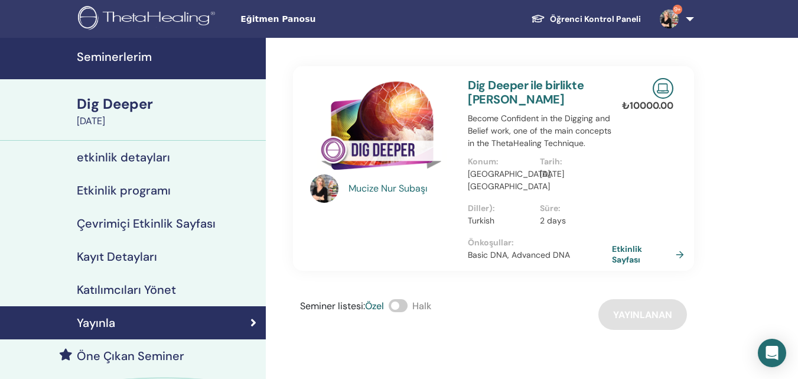
click at [129, 106] on div "Dig Deeper" at bounding box center [168, 104] width 182 height 20
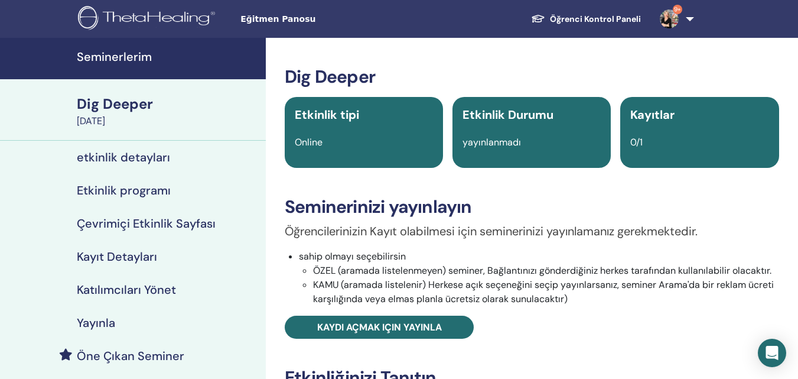
click at [125, 56] on h4 "Seminerlerim" at bounding box center [168, 57] width 182 height 14
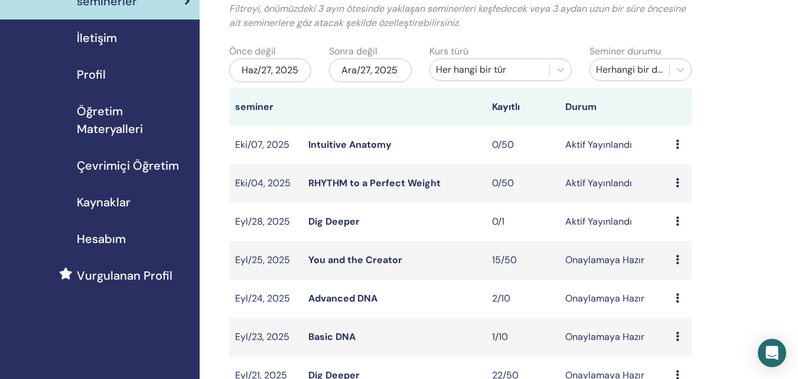
scroll to position [118, 0]
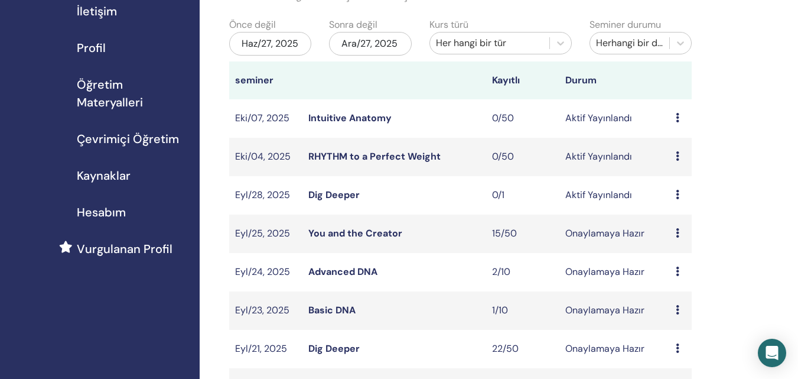
click at [344, 233] on link "You and the Creator" at bounding box center [355, 233] width 94 height 12
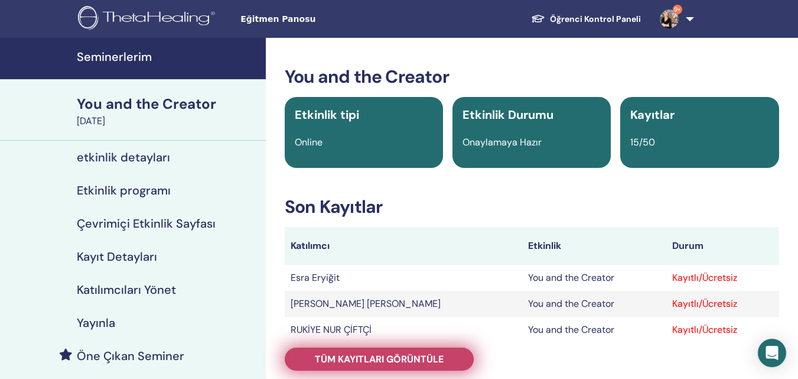
click at [391, 357] on span "Tüm kayıtları görüntüle" at bounding box center [379, 359] width 129 height 12
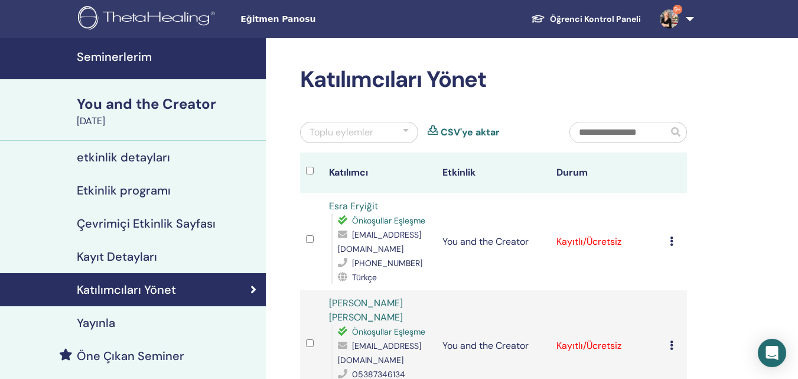
click at [129, 289] on h4 "Katılımcıları Yönet" at bounding box center [126, 289] width 99 height 14
click at [673, 242] on icon at bounding box center [672, 240] width 4 height 9
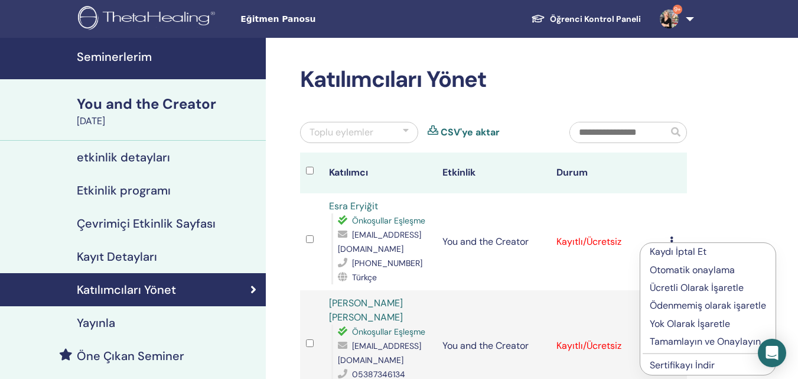
click at [691, 271] on p "Otomatik onaylama" at bounding box center [708, 270] width 116 height 14
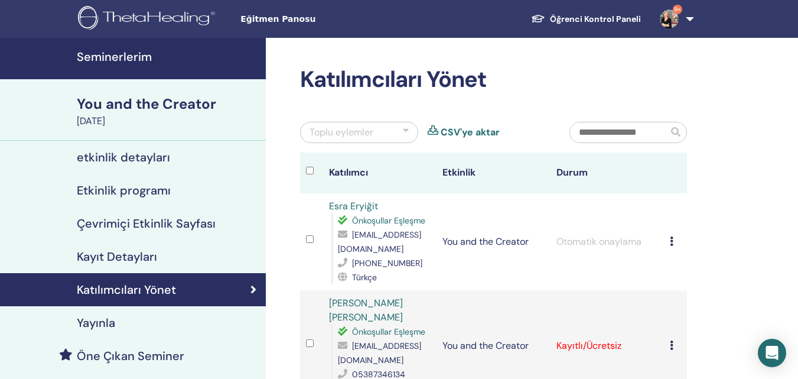
click at [402, 135] on div "Toplu eylemler" at bounding box center [359, 132] width 118 height 21
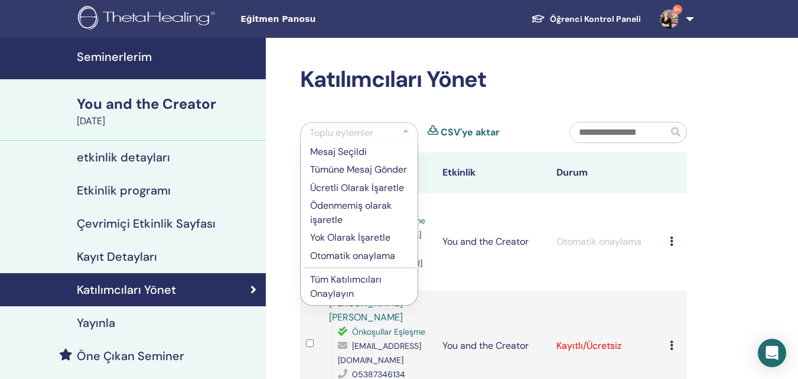
click at [348, 298] on p "Tüm Katılımcıları Onaylayın" at bounding box center [359, 286] width 98 height 28
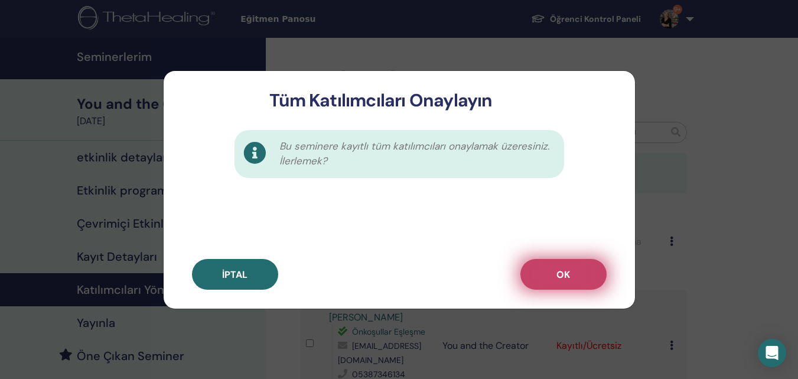
click at [574, 275] on button "OK" at bounding box center [563, 274] width 86 height 31
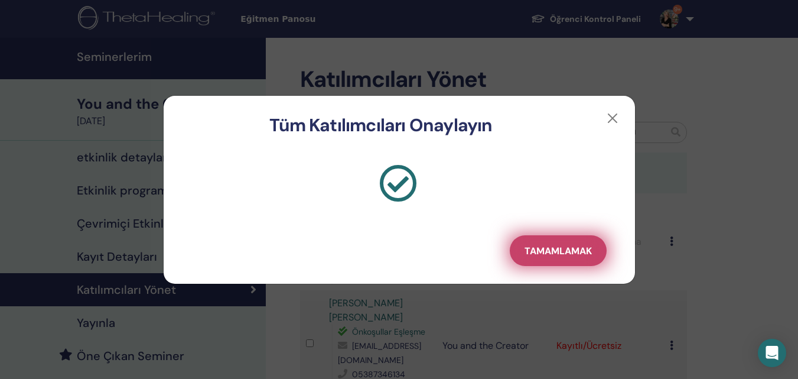
click at [559, 249] on span "Tamamlamak" at bounding box center [557, 251] width 67 height 12
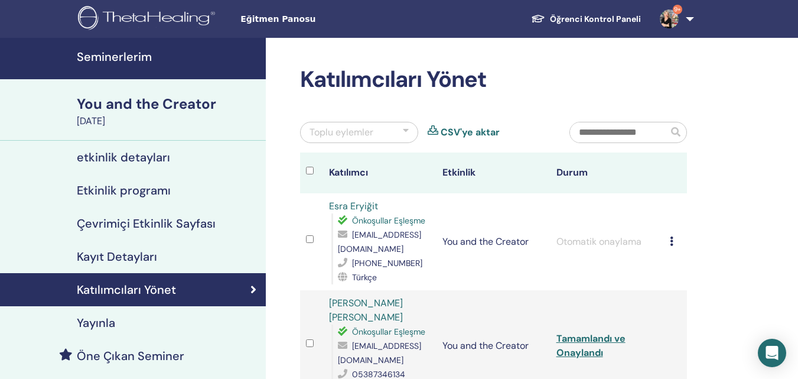
click at [669, 241] on td "Kaydı İptal Et Otomatik onaylama Ücretli Olarak İşaretle Ödenmemiş olarak işare…" at bounding box center [675, 241] width 23 height 97
click at [670, 242] on icon at bounding box center [672, 240] width 4 height 9
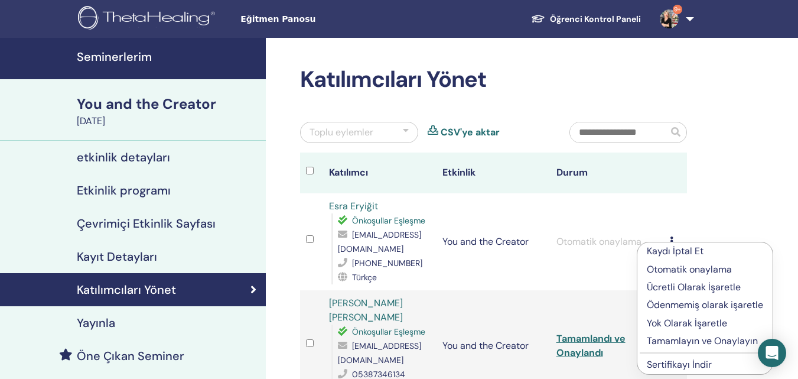
click at [683, 306] on p "Ödenmemiş olarak işaretle" at bounding box center [705, 305] width 116 height 14
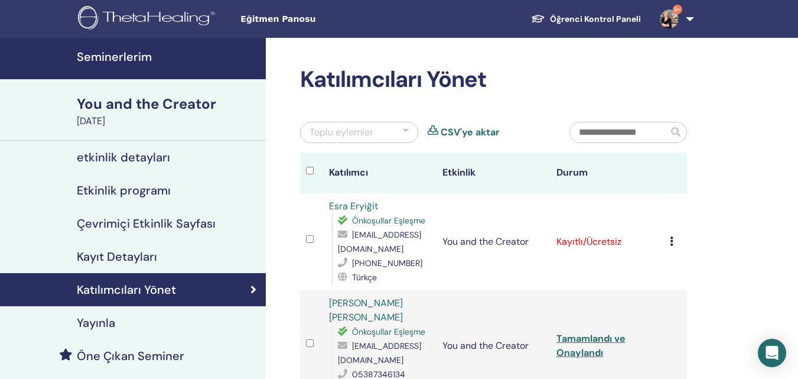
click at [672, 237] on icon at bounding box center [672, 240] width 4 height 9
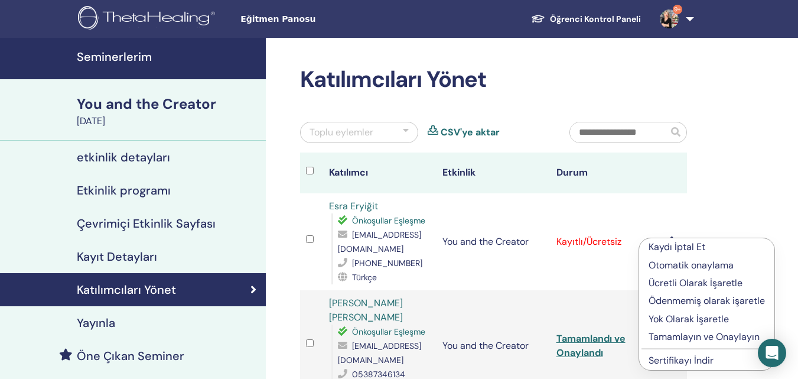
click at [692, 335] on p "Tamamlayın ve Onaylayın" at bounding box center [706, 337] width 116 height 14
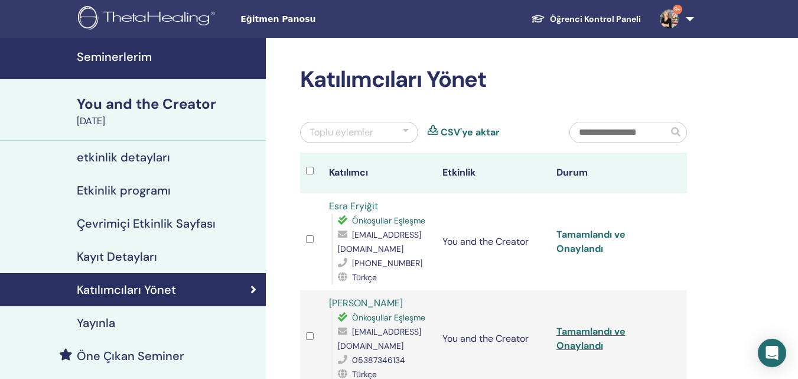
click at [591, 242] on link "Tamamlandı ve Onaylandı" at bounding box center [590, 241] width 69 height 27
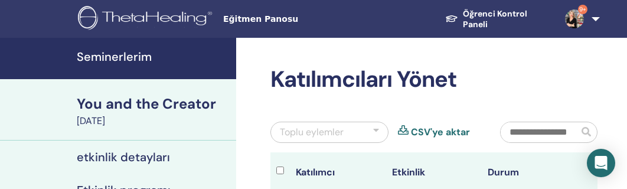
click at [536, 67] on h2 "Katılımcıları Yönet" at bounding box center [433, 79] width 327 height 27
click at [532, 67] on h2 "Katılımcıları Yönet" at bounding box center [433, 79] width 327 height 27
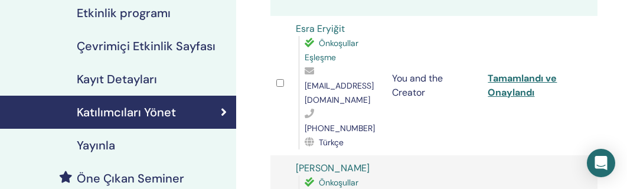
scroll to position [236, 0]
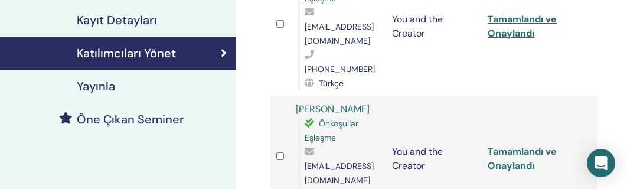
click at [525, 145] on link "Tamamlandı ve Onaylandı" at bounding box center [522, 158] width 69 height 27
click at [588, 50] on td at bounding box center [587, 26] width 19 height 139
click at [588, 51] on td at bounding box center [587, 26] width 19 height 139
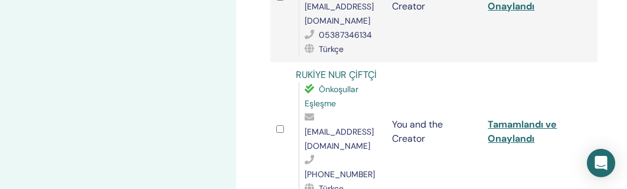
scroll to position [413, 0]
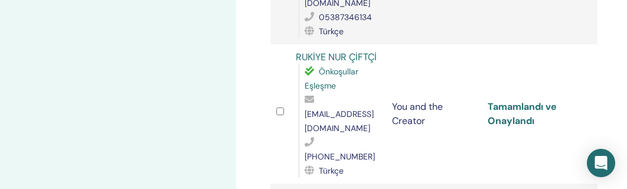
click at [511, 100] on link "Tamamlandı ve Onaylandı" at bounding box center [522, 113] width 69 height 27
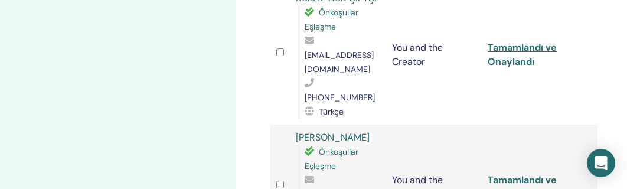
click at [523, 174] on link "Tamamlandı ve Onaylandı" at bounding box center [522, 187] width 69 height 27
click at [573, 47] on td "Tamamlandı ve Onaylandı" at bounding box center [530, 54] width 96 height 139
click at [568, 49] on td "Tamamlandı ve Onaylandı" at bounding box center [530, 54] width 96 height 139
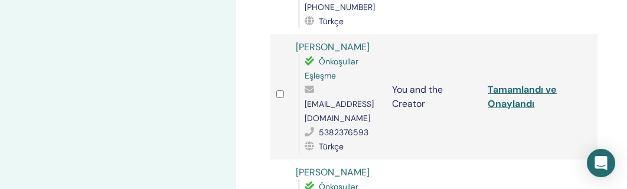
scroll to position [591, 0]
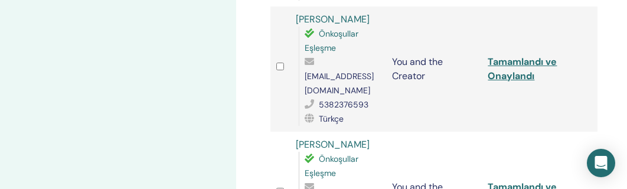
click at [547, 62] on td "Tamamlandı ve Onaylandı" at bounding box center [530, 68] width 96 height 125
click at [546, 61] on td "Tamamlandı ve Onaylandı" at bounding box center [530, 68] width 96 height 125
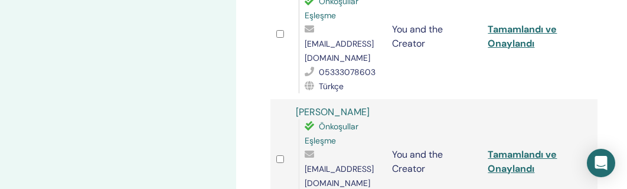
scroll to position [768, 0]
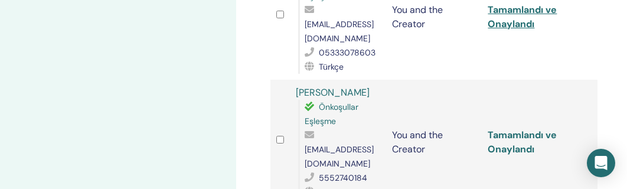
click at [514, 129] on link "Tamamlandı ve Onaylandı" at bounding box center [522, 142] width 69 height 27
click at [576, 80] on td "Tamamlandı ve Onaylandı" at bounding box center [530, 142] width 96 height 125
click at [577, 80] on td "Tamamlandı ve Onaylandı" at bounding box center [530, 142] width 96 height 125
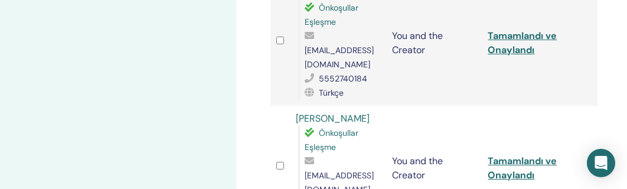
scroll to position [886, 0]
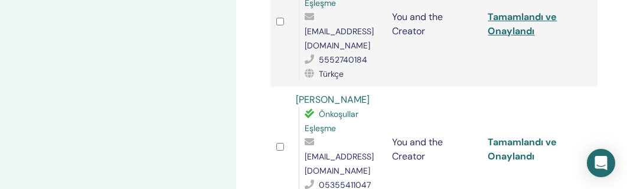
click at [520, 136] on link "Tamamlandı ve Onaylandı" at bounding box center [522, 149] width 69 height 27
click at [585, 87] on td at bounding box center [587, 149] width 19 height 125
click at [579, 87] on td at bounding box center [587, 149] width 19 height 125
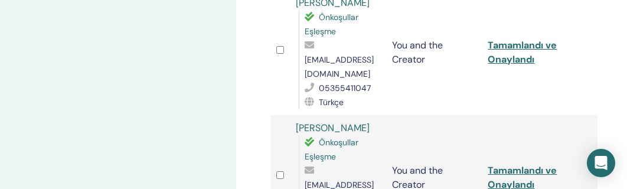
scroll to position [1004, 0]
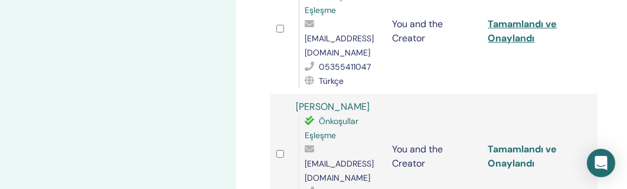
click at [529, 143] on link "Tamamlandı ve Onaylandı" at bounding box center [522, 156] width 69 height 27
click at [584, 94] on td at bounding box center [587, 156] width 19 height 125
click at [576, 94] on td "Tamamlandı ve Onaylandı" at bounding box center [530, 156] width 96 height 125
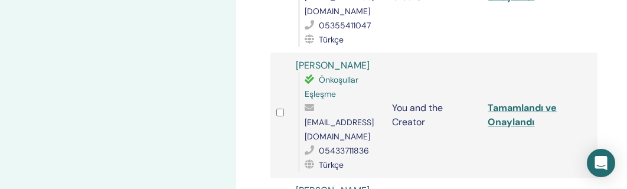
scroll to position [1063, 0]
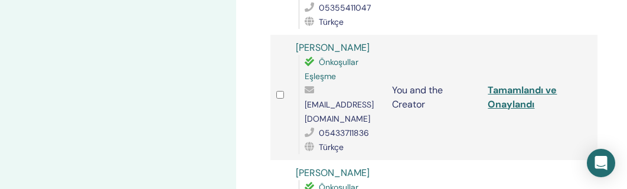
click at [556, 35] on td "Tamamlandı ve Onaylandı" at bounding box center [530, 97] width 96 height 125
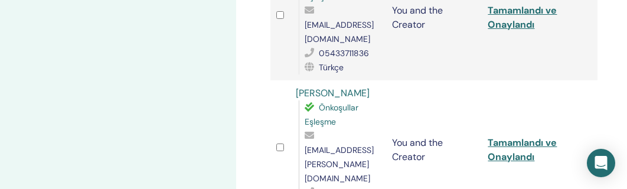
scroll to position [1181, 0]
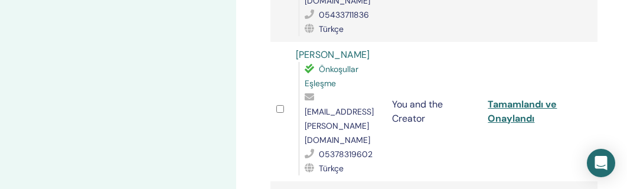
click at [569, 51] on td "Tamamlandı ve Onaylandı" at bounding box center [530, 111] width 96 height 139
click at [563, 51] on td "Tamamlandı ve Onaylandı" at bounding box center [530, 111] width 96 height 139
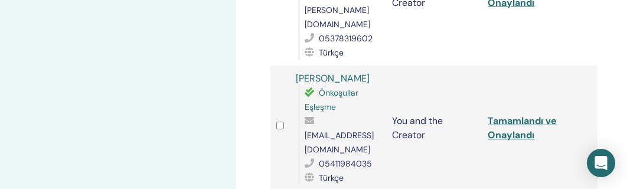
scroll to position [1299, 0]
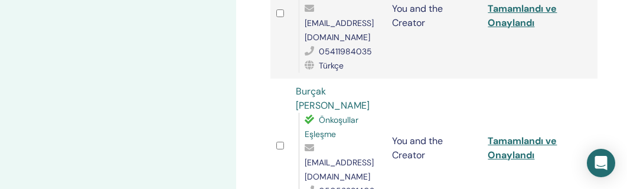
scroll to position [1417, 0]
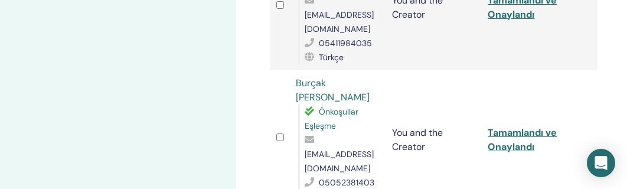
click at [562, 70] on td "Tamamlandı ve Onaylandı" at bounding box center [530, 139] width 96 height 139
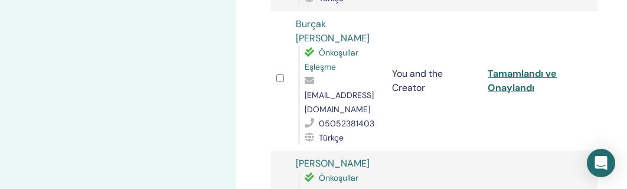
scroll to position [1536, 0]
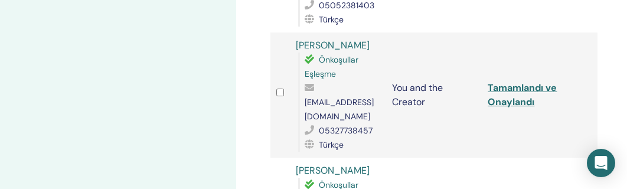
scroll to position [1654, 0]
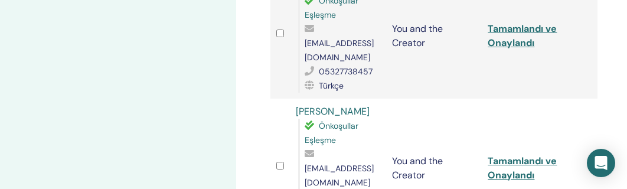
click at [578, 99] on td at bounding box center [587, 168] width 19 height 139
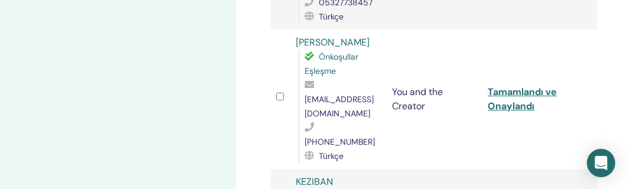
scroll to position [1772, 0]
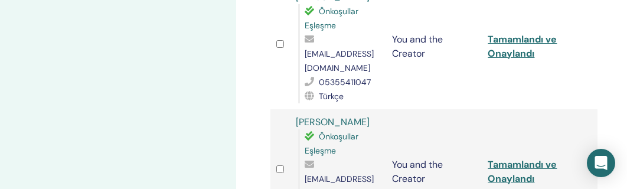
scroll to position [972, 0]
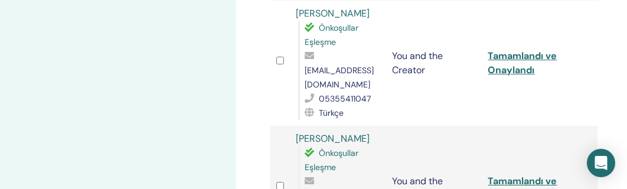
click at [514, 126] on td "Tamamlandı ve Onaylandı" at bounding box center [530, 188] width 96 height 125
click at [579, 126] on td at bounding box center [587, 188] width 19 height 125
click at [585, 126] on td at bounding box center [587, 188] width 19 height 125
click at [495, 175] on link "Tamamlandı ve Onaylandı" at bounding box center [522, 188] width 69 height 27
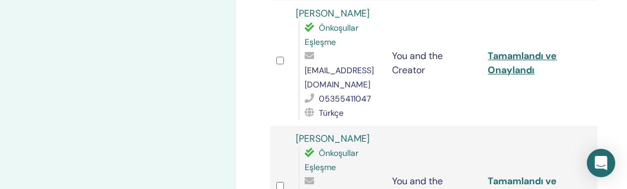
click at [495, 175] on link "Tamamlandı ve Onaylandı" at bounding box center [522, 188] width 69 height 27
